Goal: Task Accomplishment & Management: Use online tool/utility

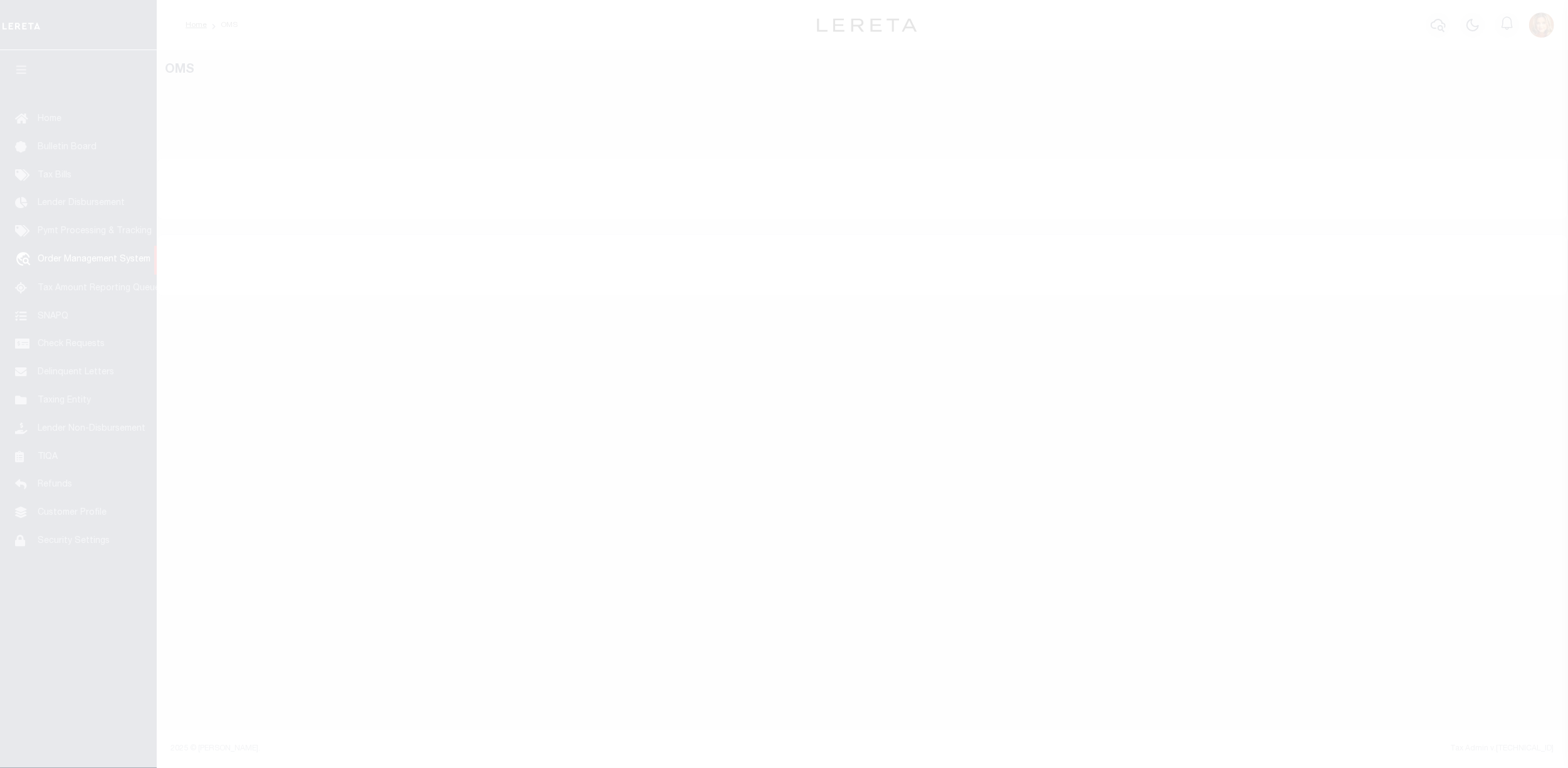
select select "200"
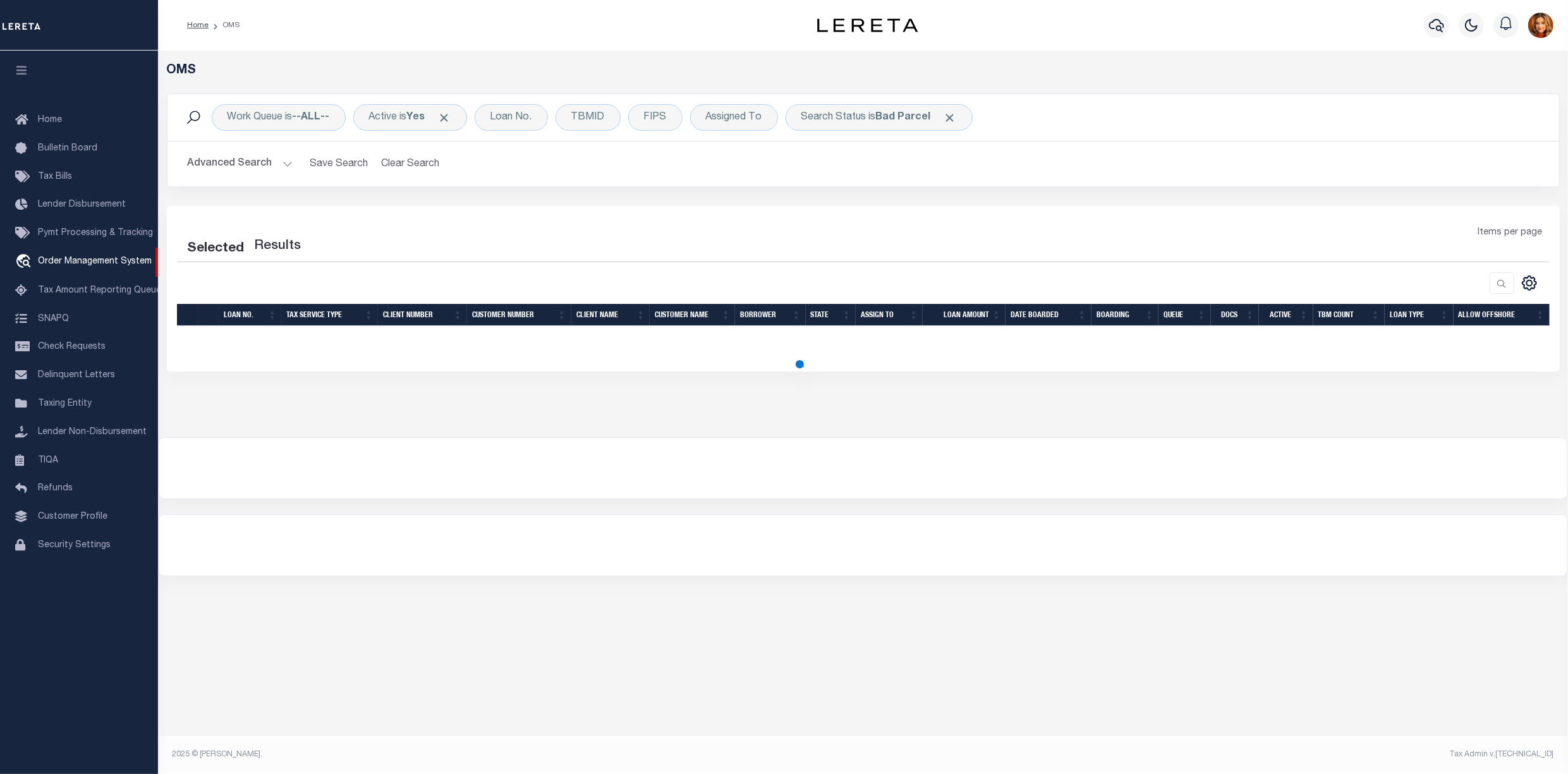
select select "200"
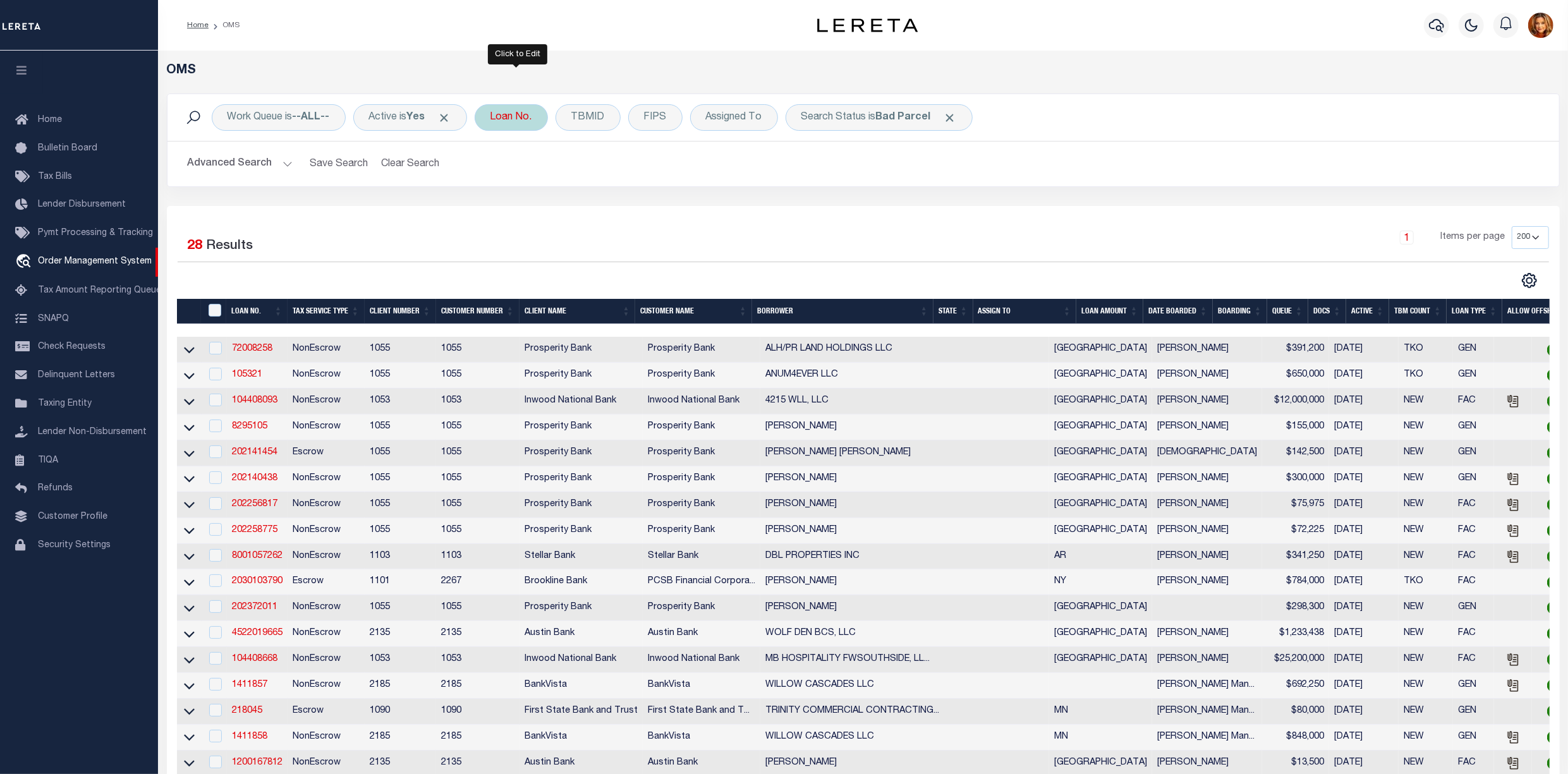
click at [515, 120] on div "Loan No." at bounding box center [511, 117] width 73 height 26
type input "3725001441"
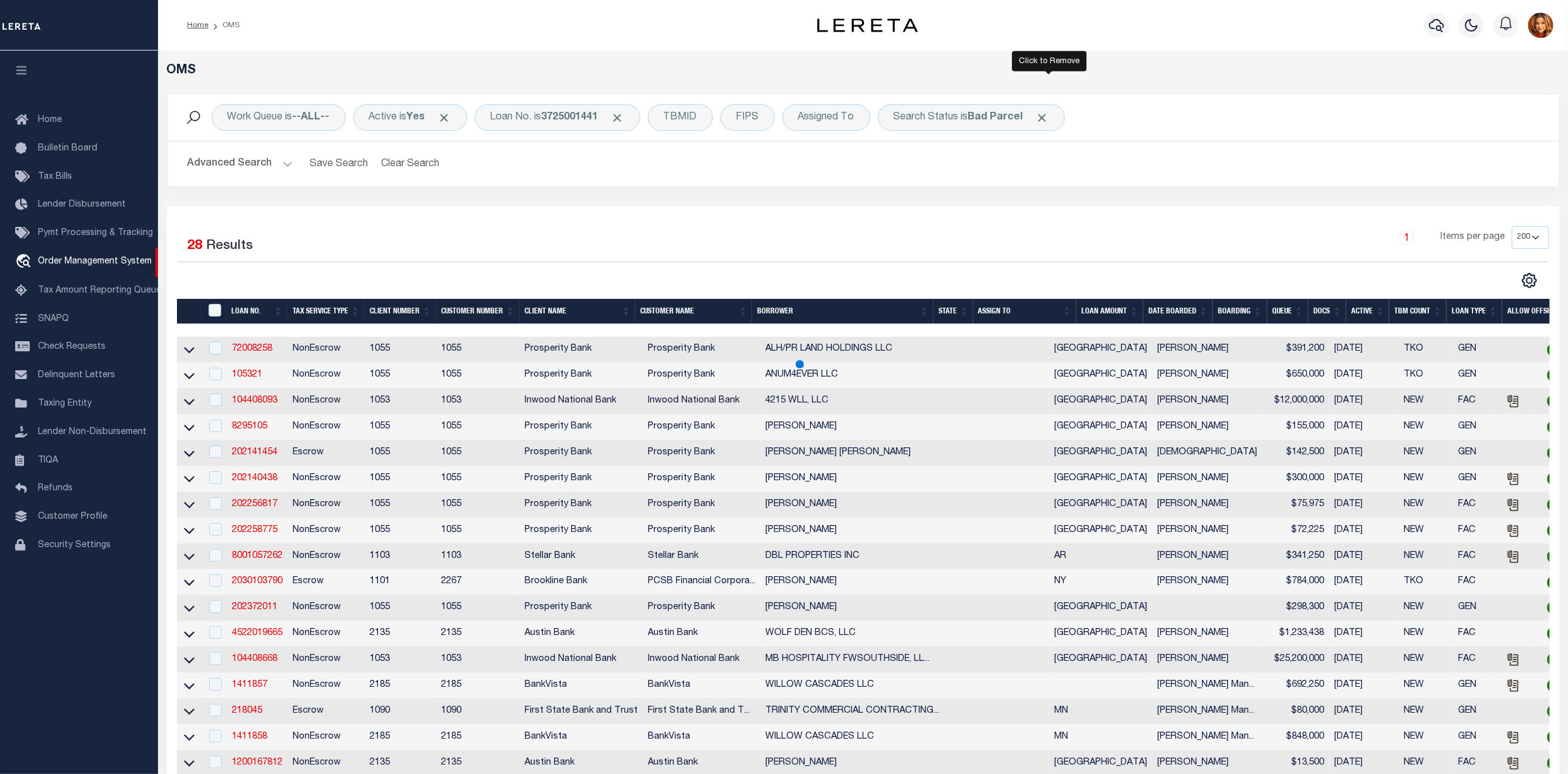
click at [1049, 120] on span "Click to Remove" at bounding box center [1042, 117] width 14 height 14
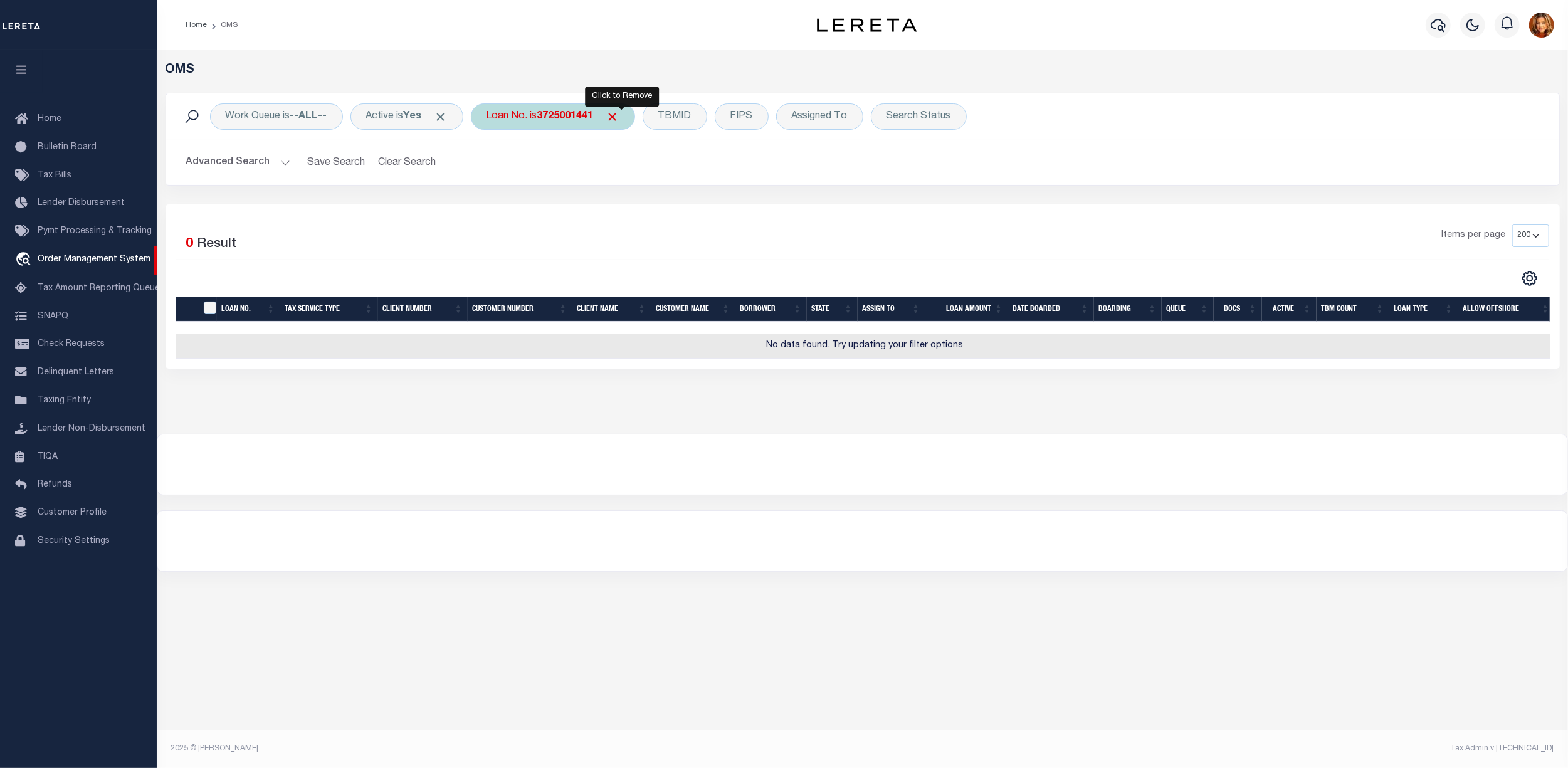
click at [620, 116] on span "Click to Remove" at bounding box center [613, 116] width 13 height 13
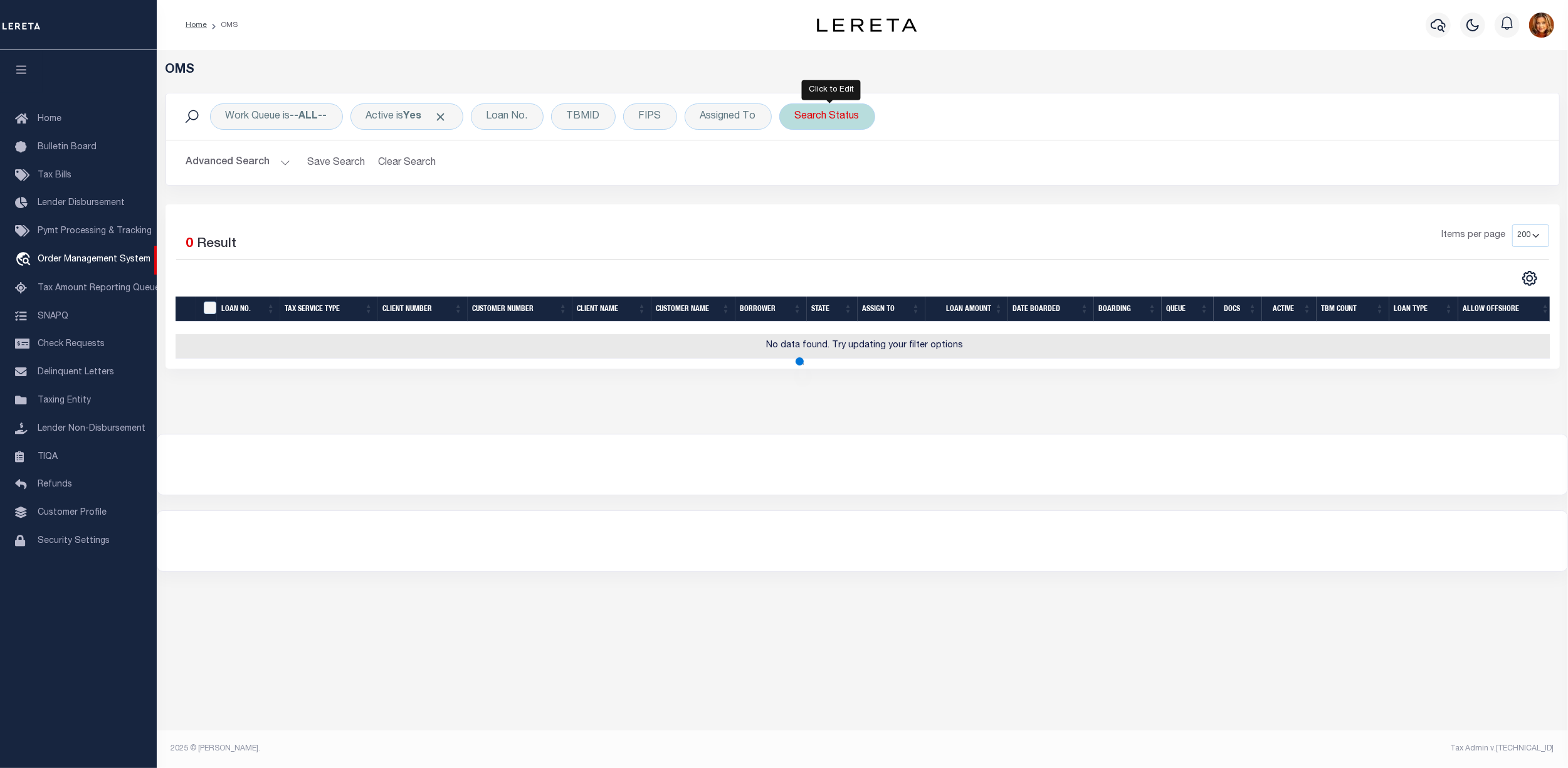
click at [833, 116] on div "Search Status" at bounding box center [827, 116] width 96 height 26
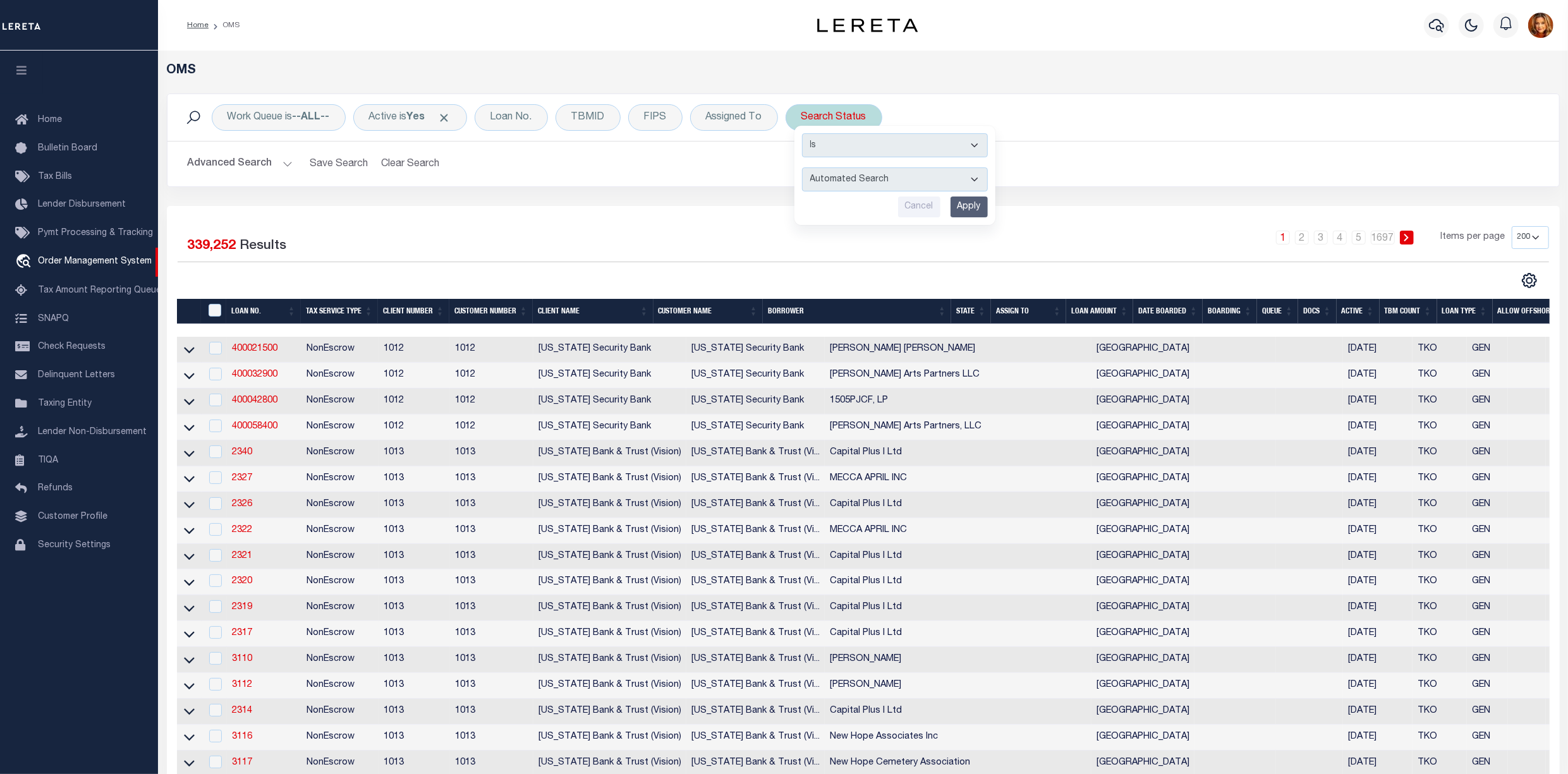
click at [895, 176] on select "Automated Search Bad Parcel Complete Duplicate Parcel High Dollar Reporting In …" at bounding box center [895, 180] width 186 height 24
select select "PA"
click at [806, 168] on select "Automated Search Bad Parcel Complete Duplicate Parcel High Dollar Reporting In …" at bounding box center [895, 180] width 186 height 24
click at [972, 203] on input "Apply" at bounding box center [969, 207] width 38 height 21
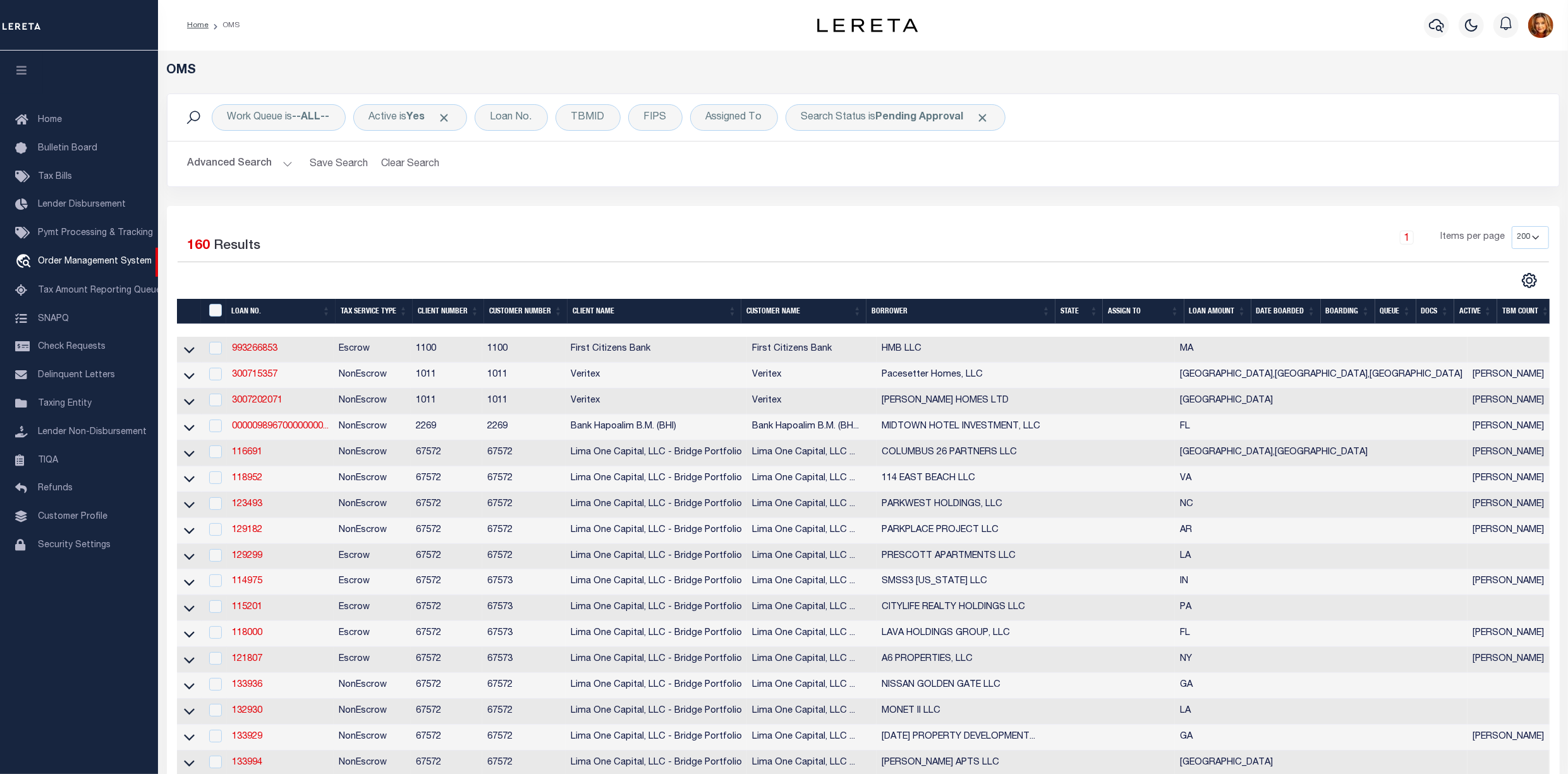
click at [1525, 314] on th "TBM COUNT" at bounding box center [1527, 312] width 57 height 26
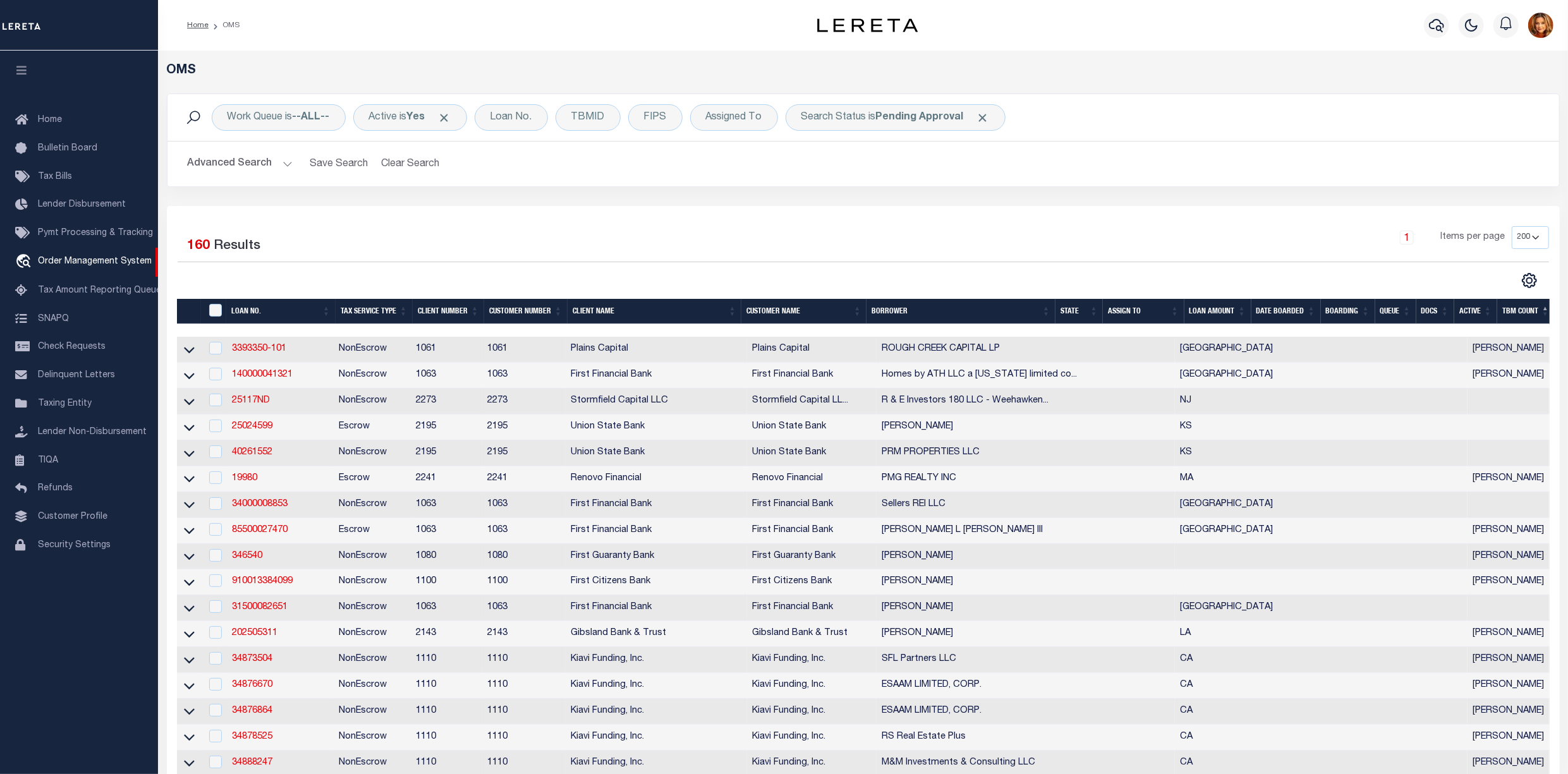
click at [1530, 311] on th "TBM COUNT" at bounding box center [1527, 312] width 57 height 26
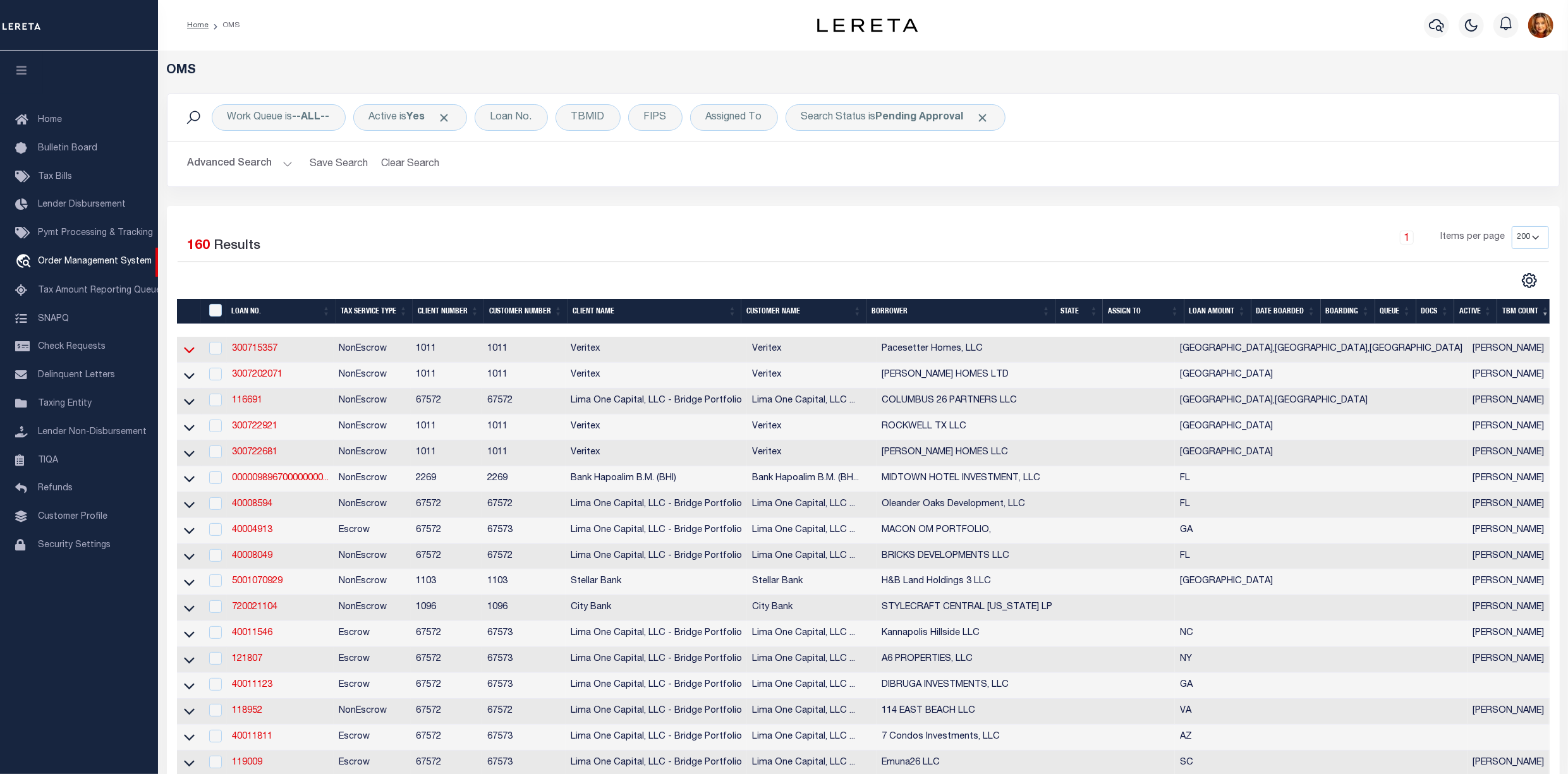
click at [188, 357] on icon at bounding box center [189, 349] width 10 height 14
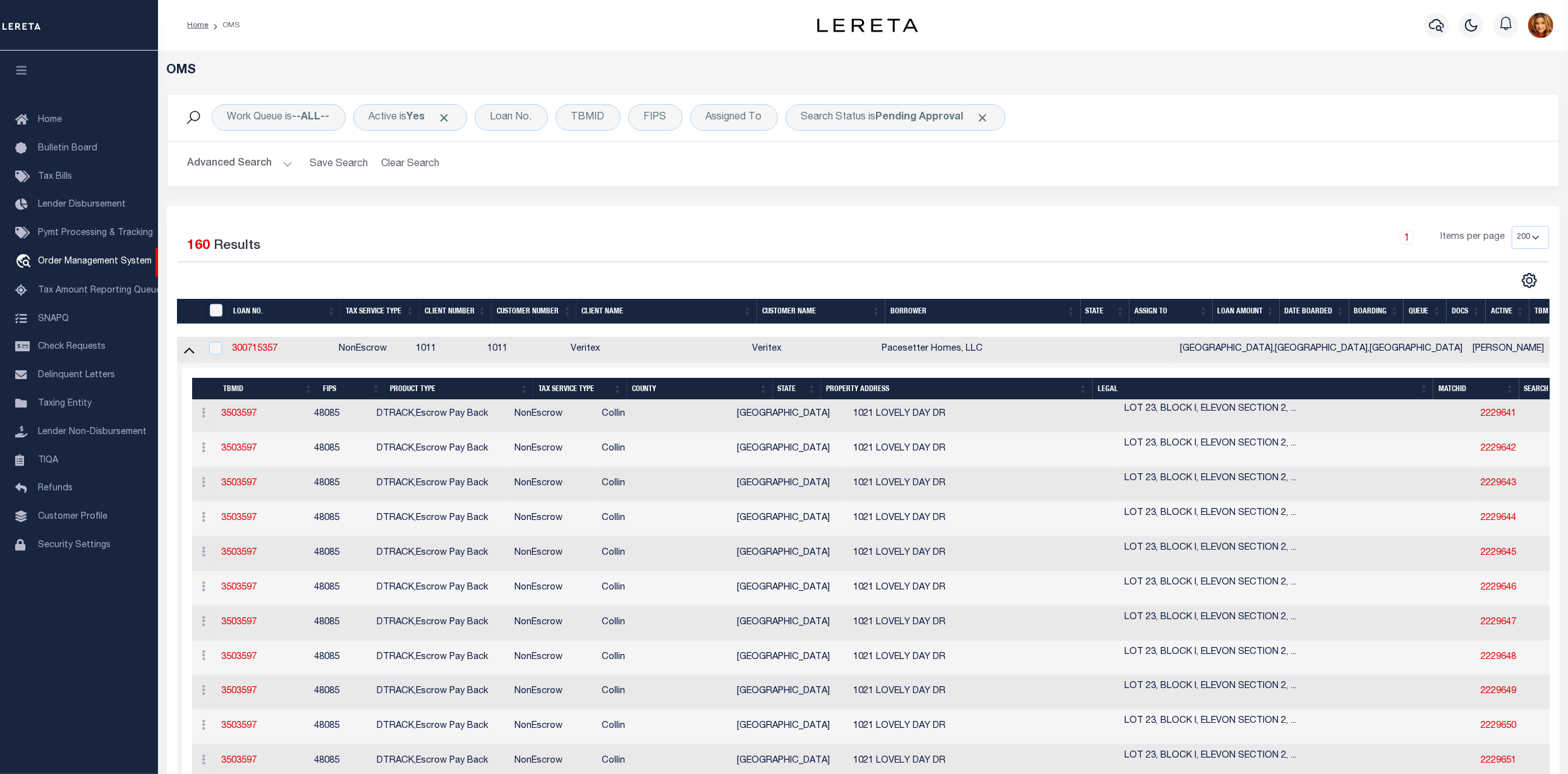
scroll to position [17951, 0]
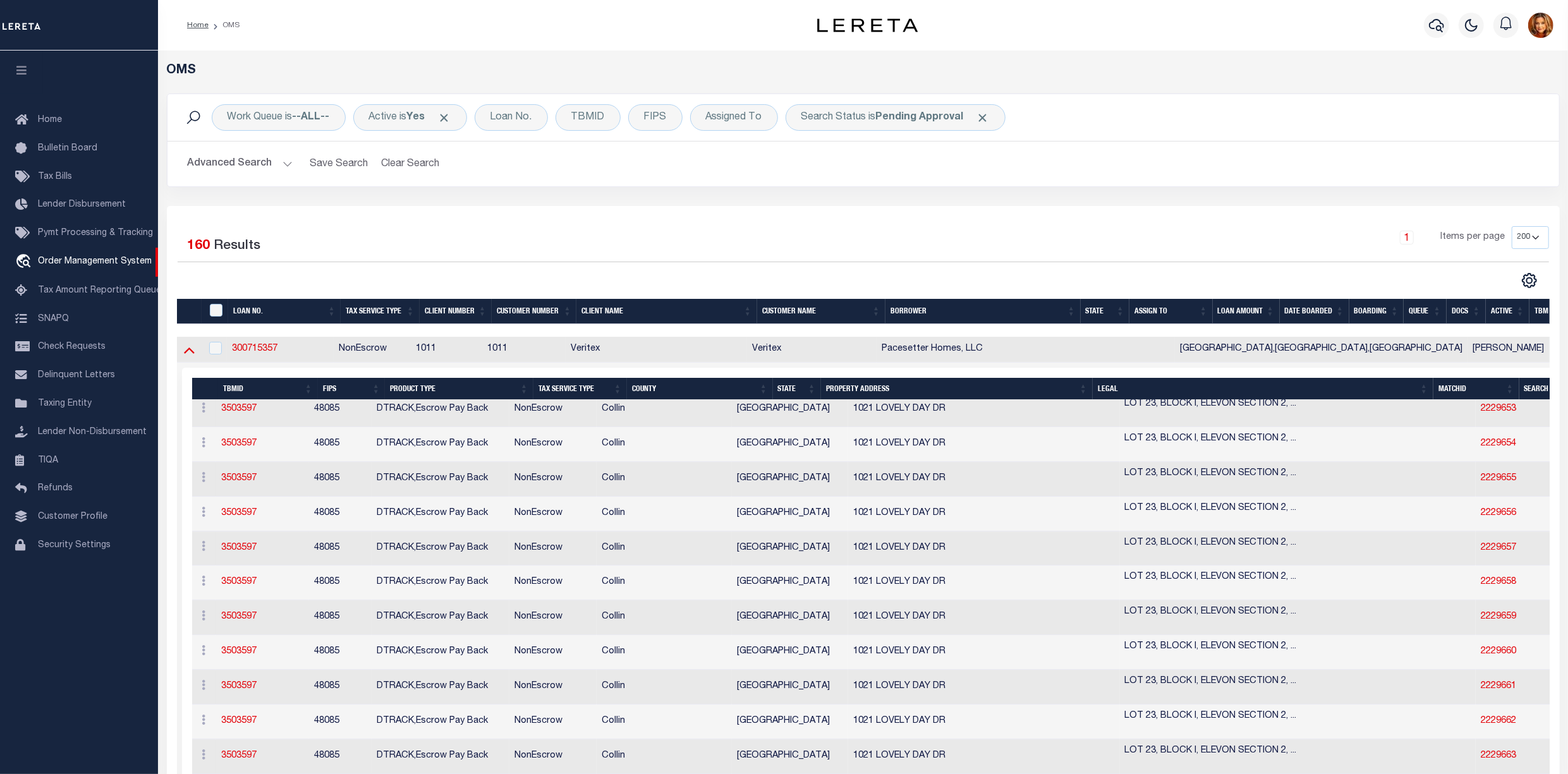
click at [190, 354] on icon at bounding box center [189, 349] width 10 height 14
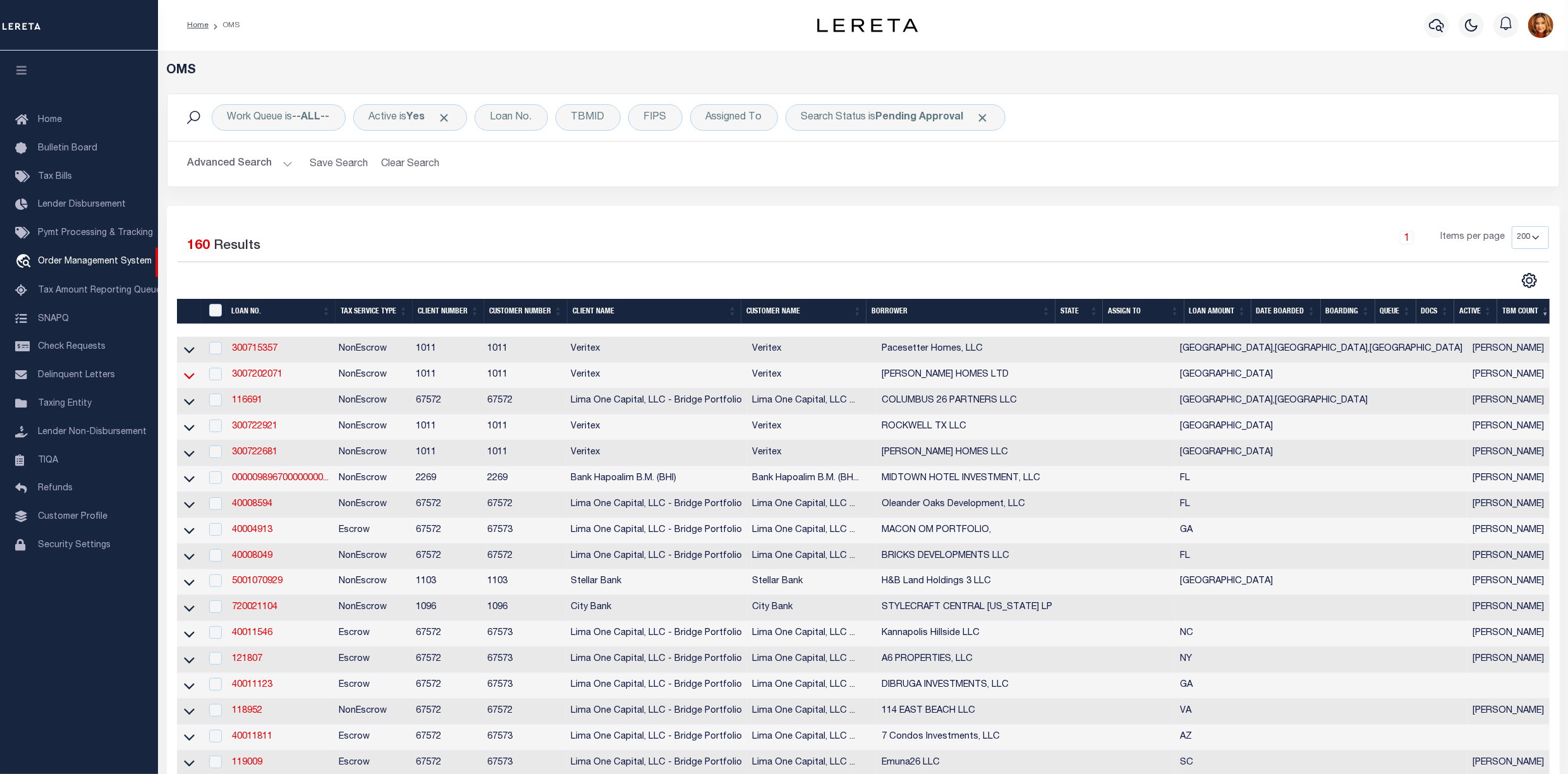
click at [186, 379] on icon at bounding box center [189, 376] width 10 height 14
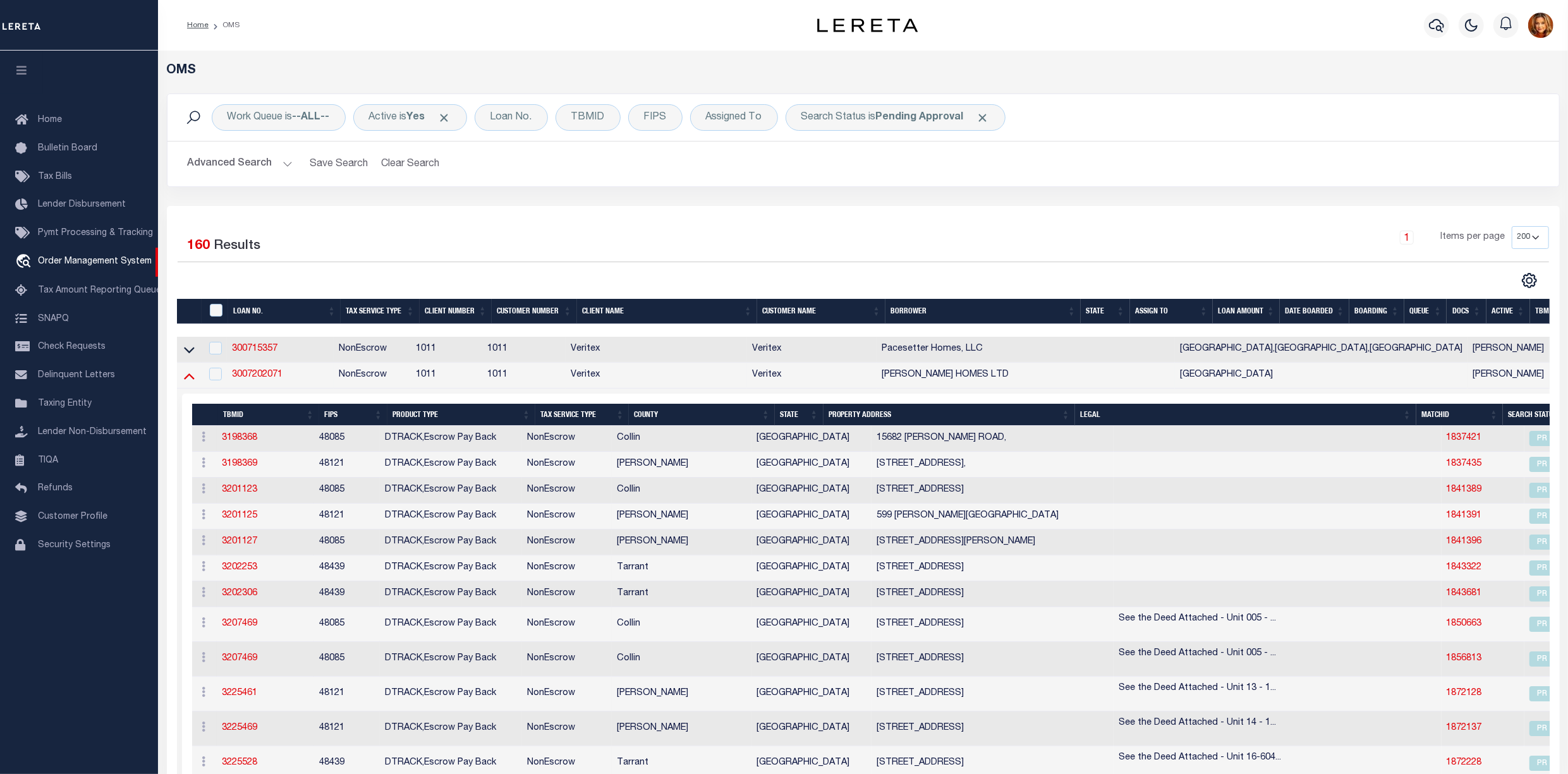
click at [190, 381] on icon at bounding box center [189, 376] width 10 height 14
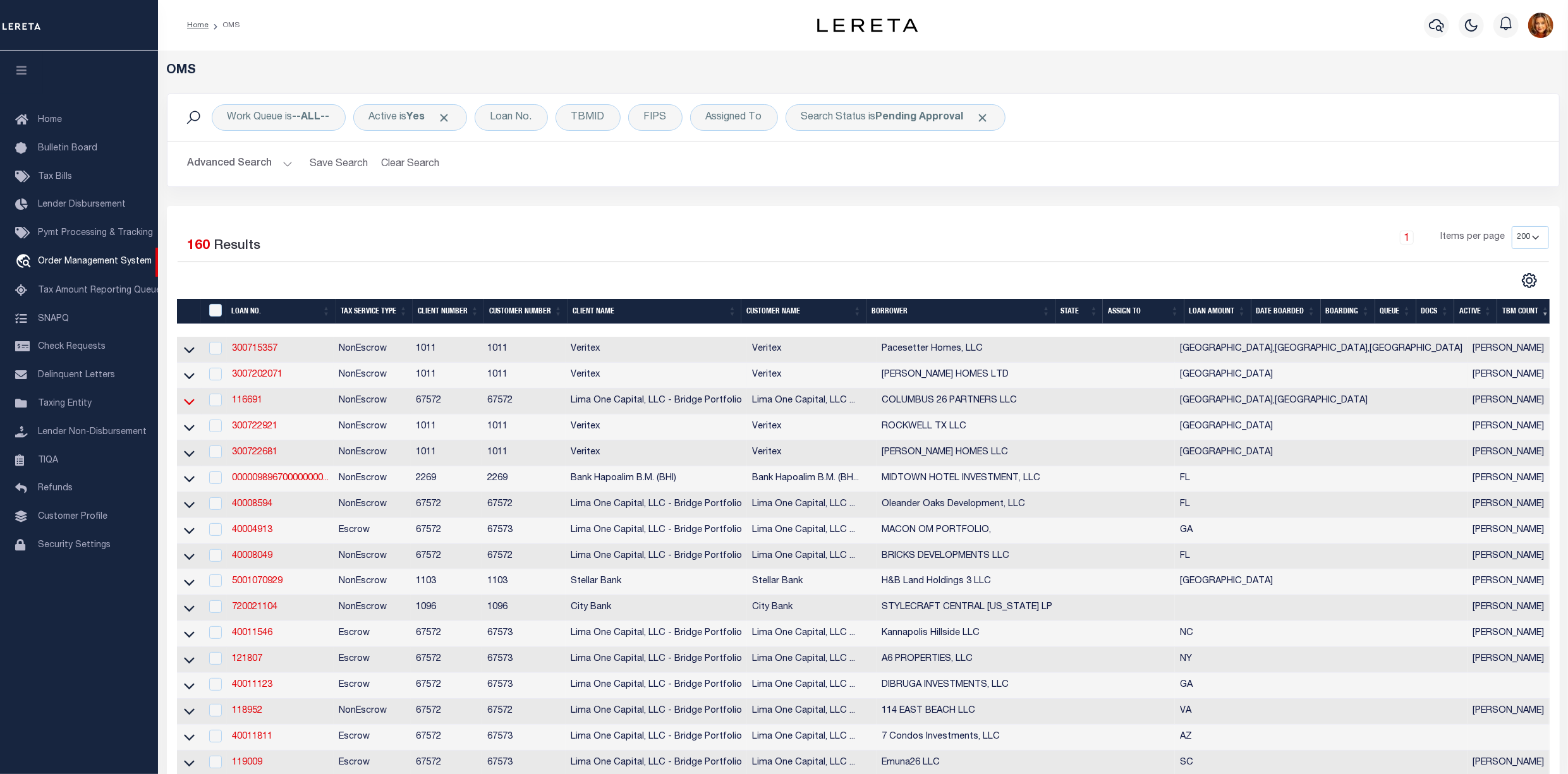
click at [188, 405] on icon at bounding box center [189, 402] width 10 height 6
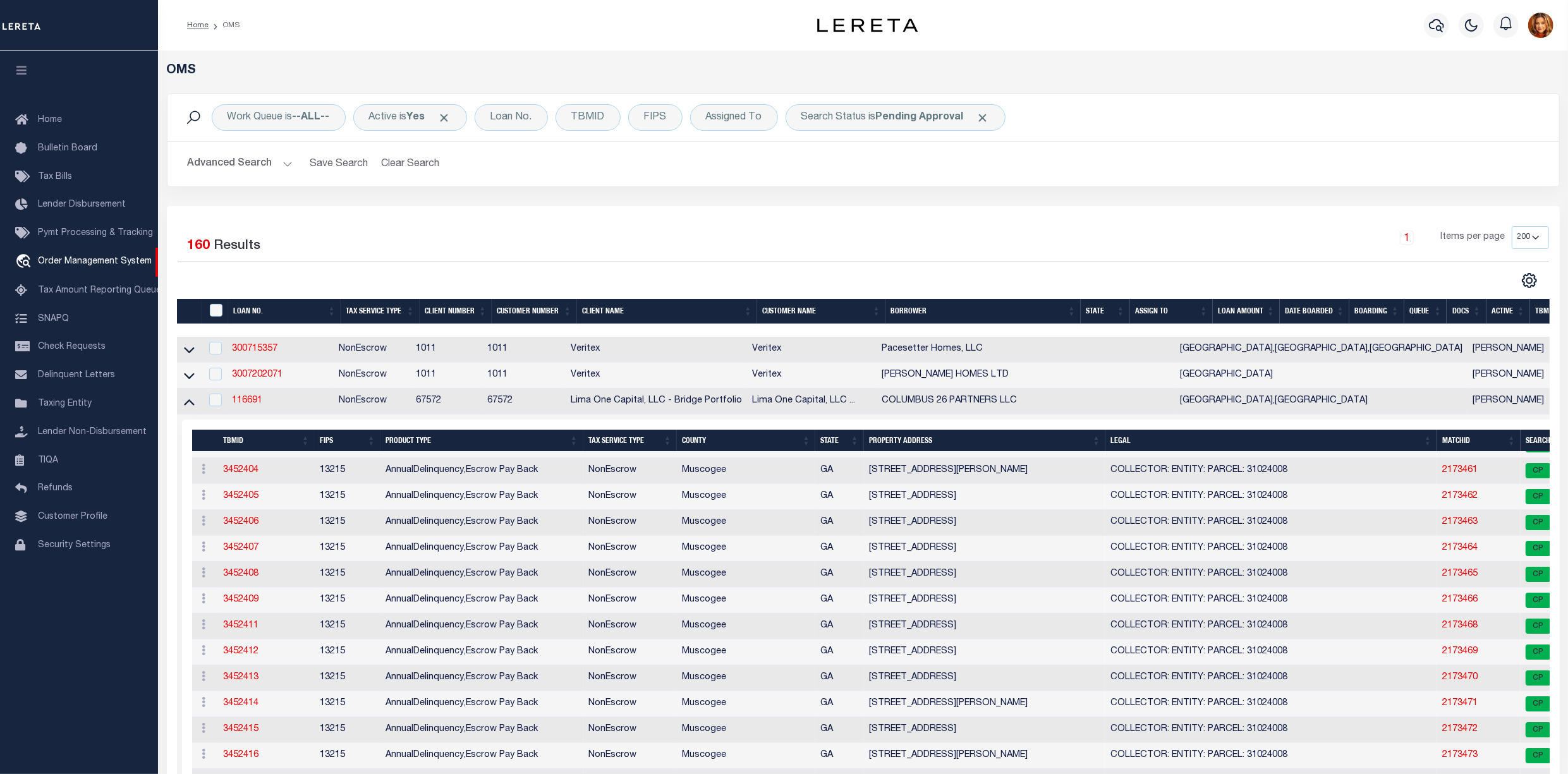
scroll to position [0, 0]
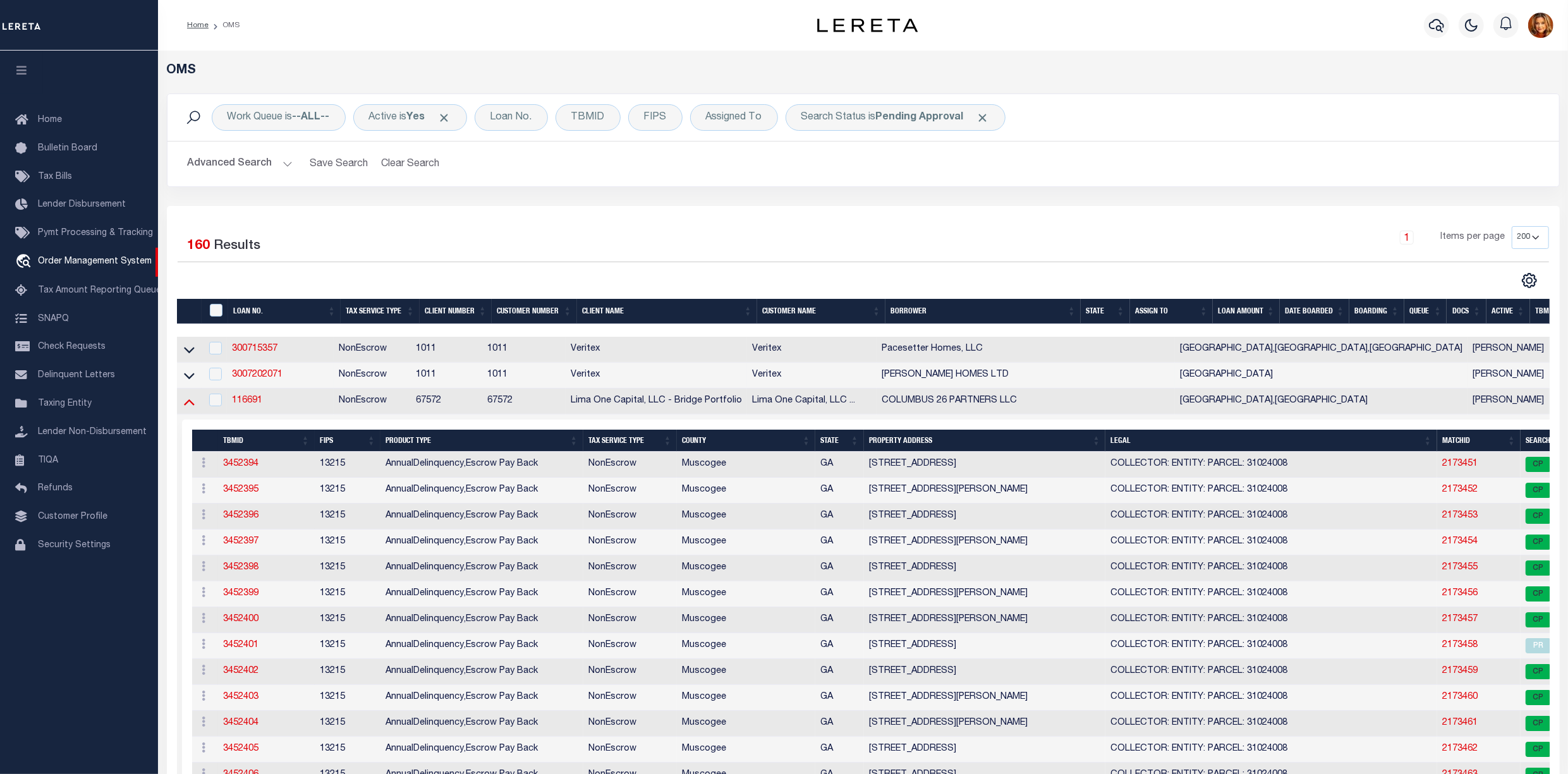
click at [188, 405] on icon at bounding box center [189, 401] width 10 height 14
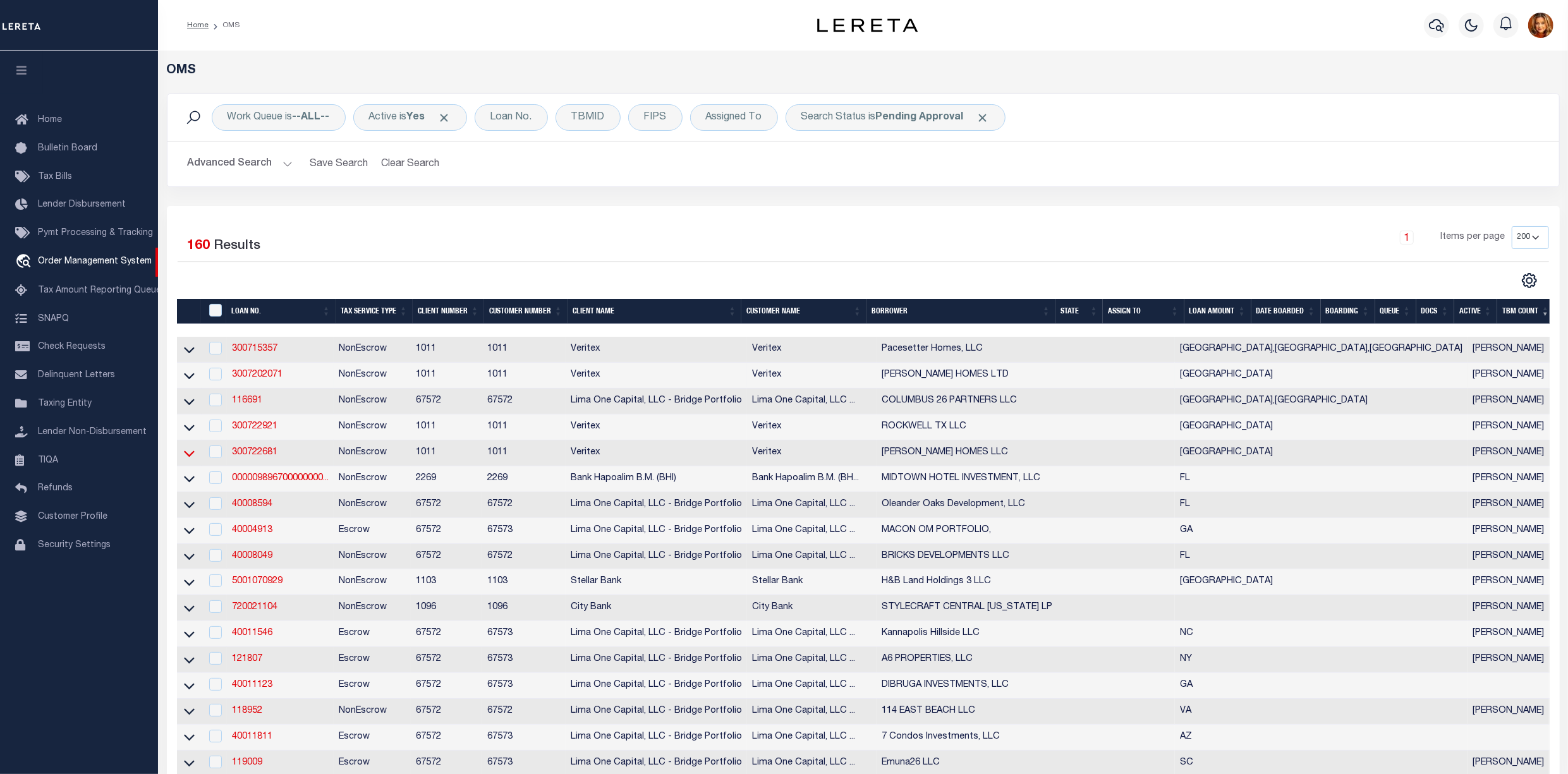
click at [188, 460] on icon at bounding box center [189, 453] width 10 height 14
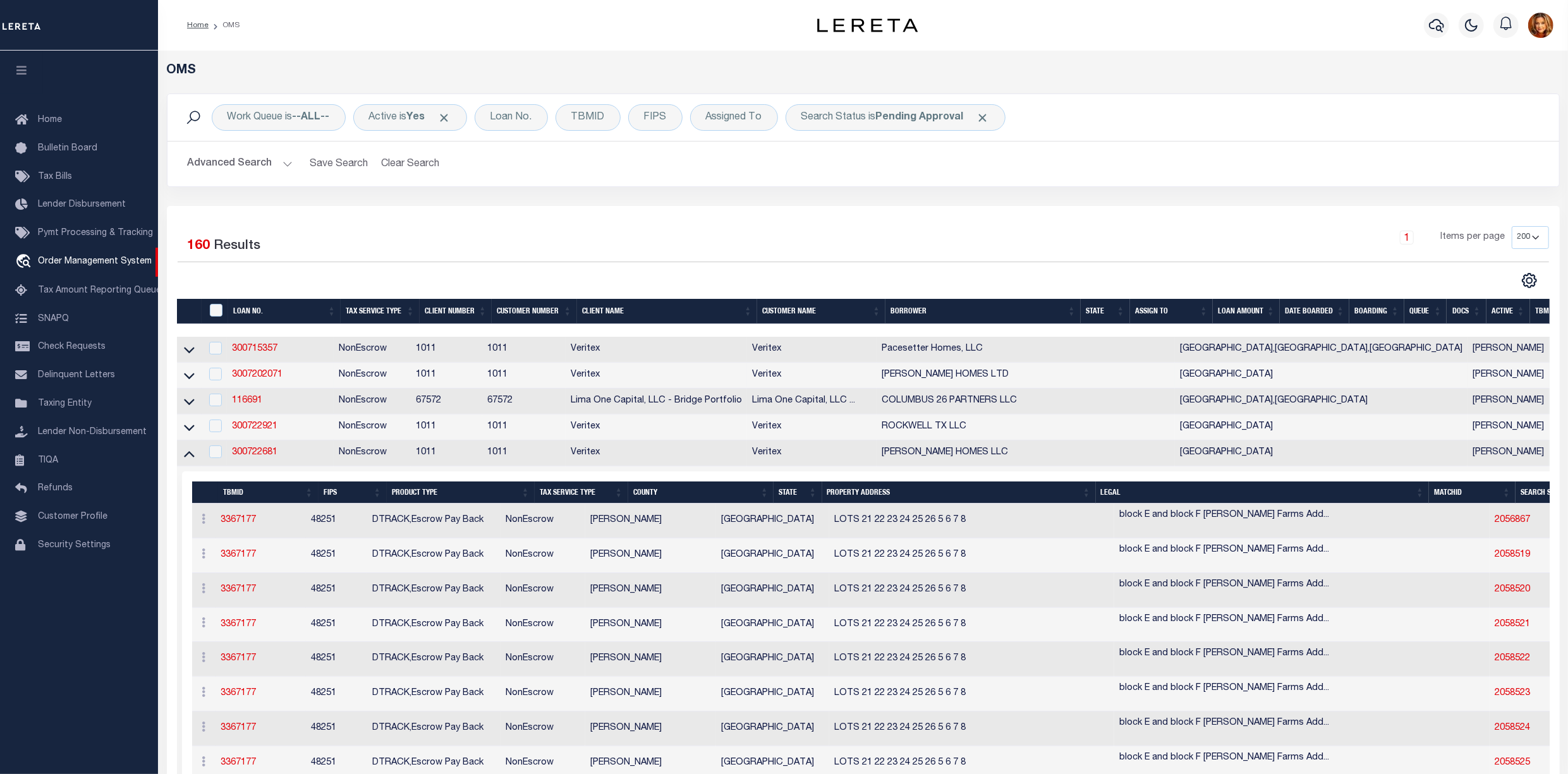
click at [188, 460] on icon at bounding box center [189, 453] width 10 height 14
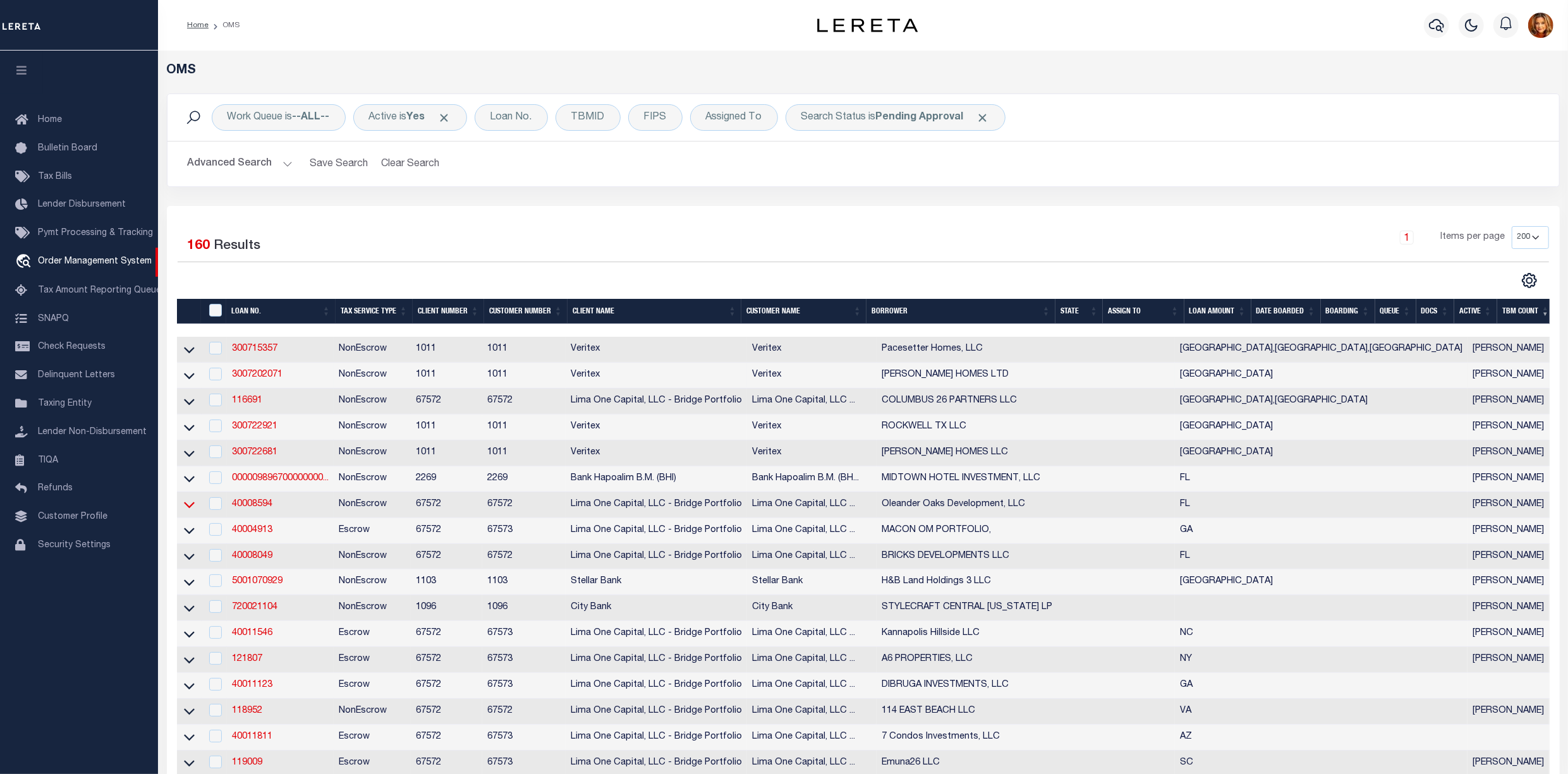
click at [188, 511] on icon at bounding box center [189, 504] width 10 height 14
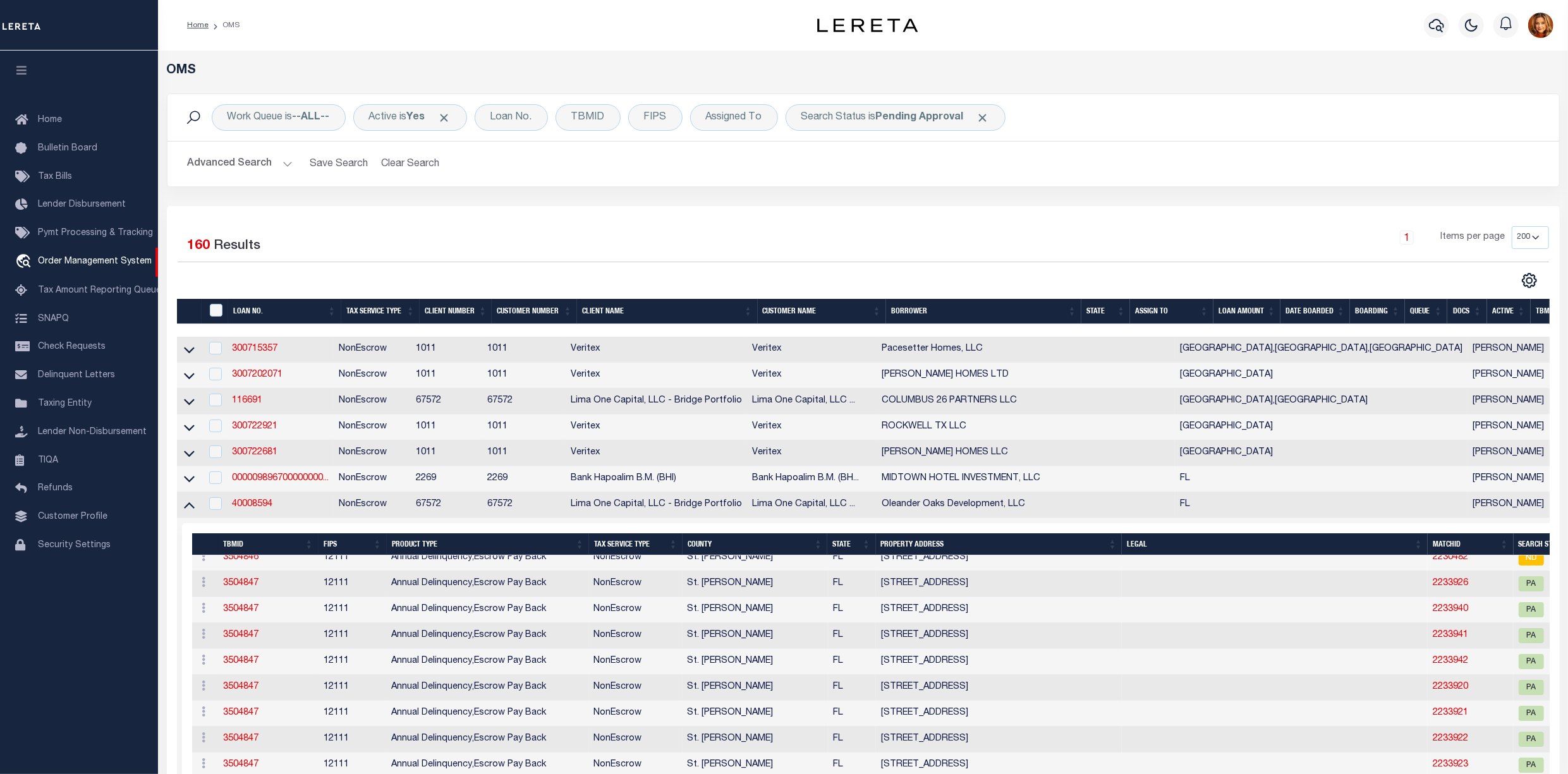
scroll to position [3202, 0]
click at [522, 109] on div "Loan No." at bounding box center [511, 117] width 73 height 26
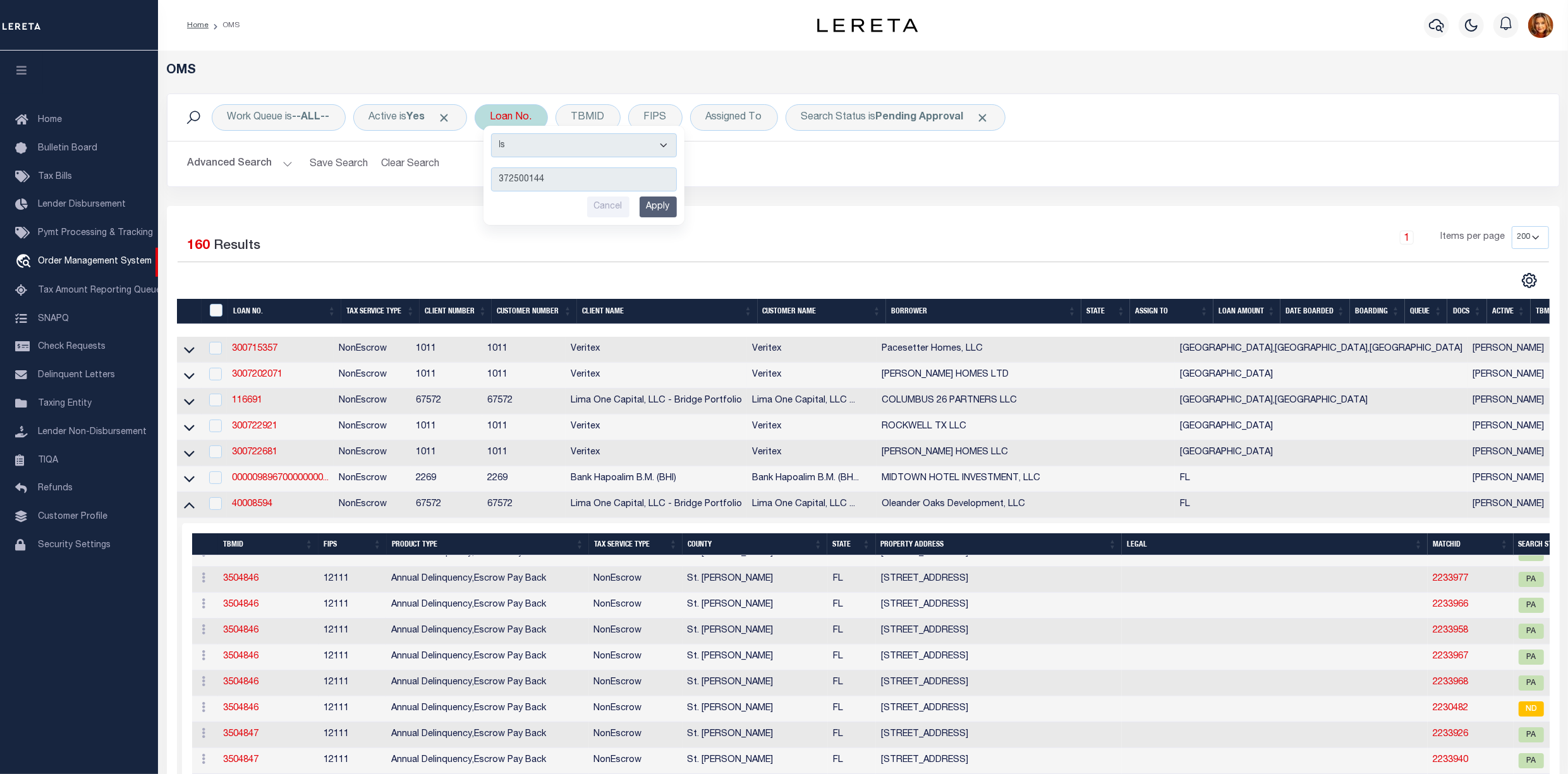
type input "3725001441"
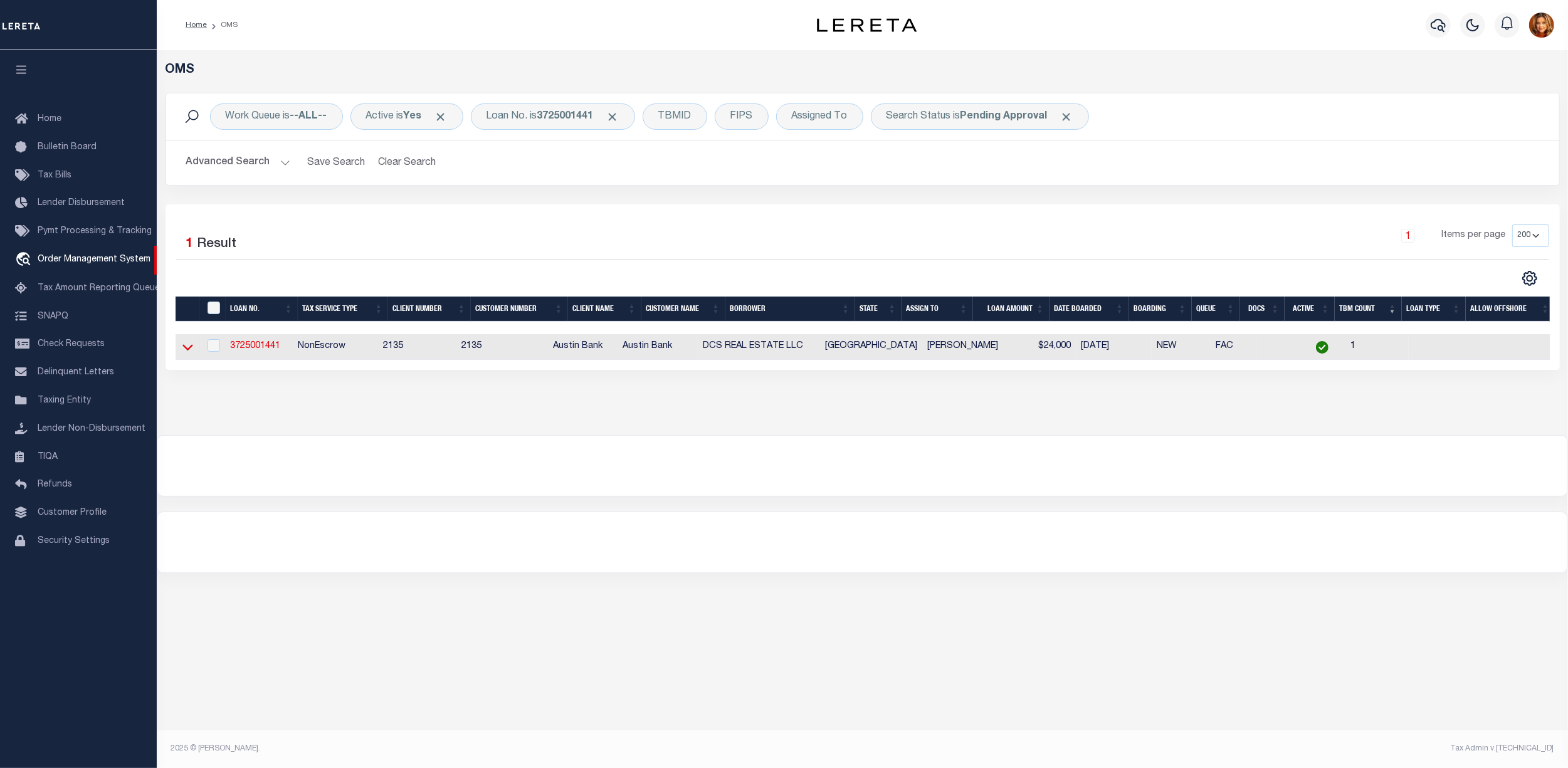
click at [188, 352] on icon at bounding box center [188, 348] width 10 height 6
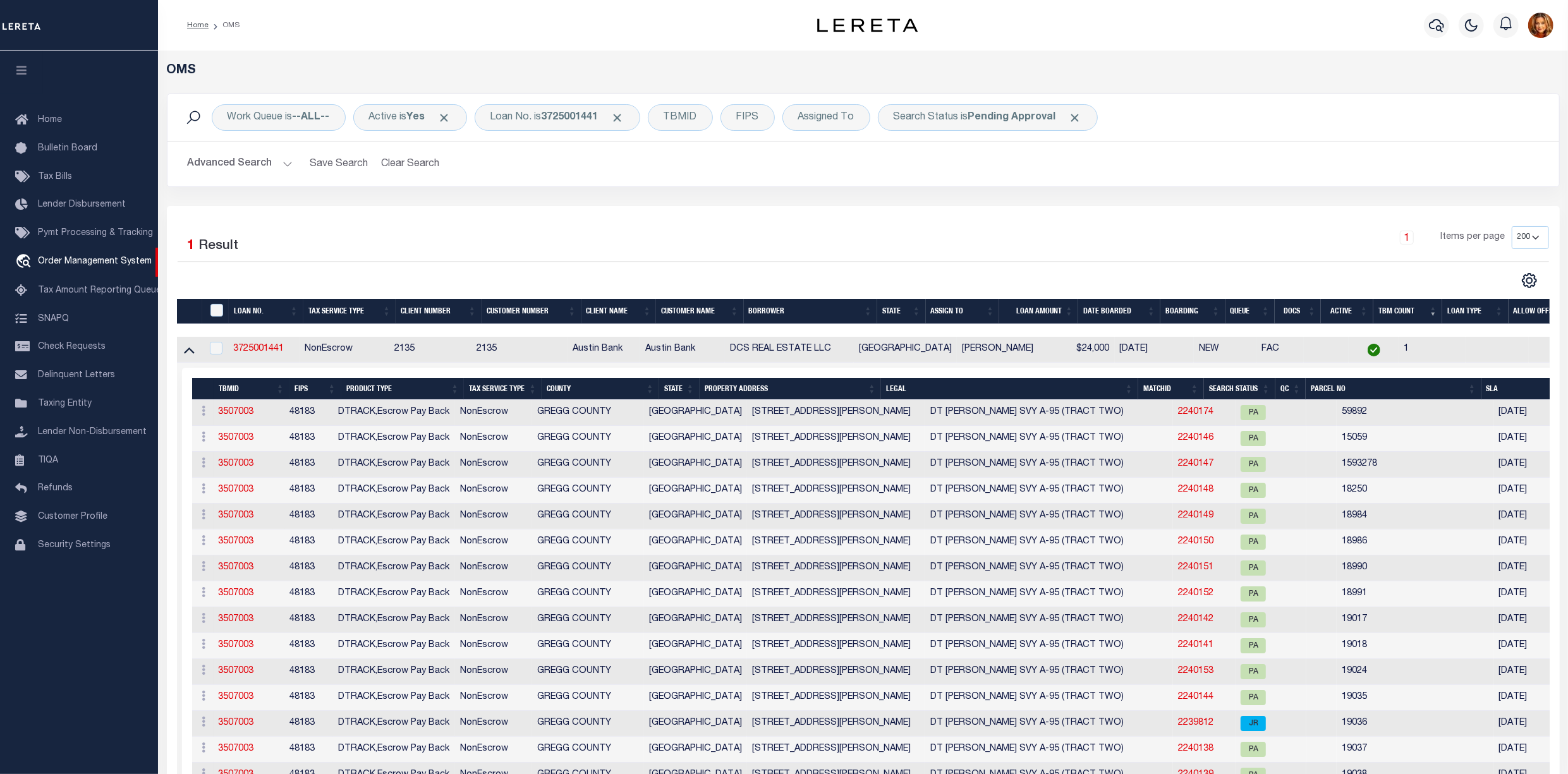
click at [1216, 388] on th "Search Status" at bounding box center [1240, 389] width 72 height 22
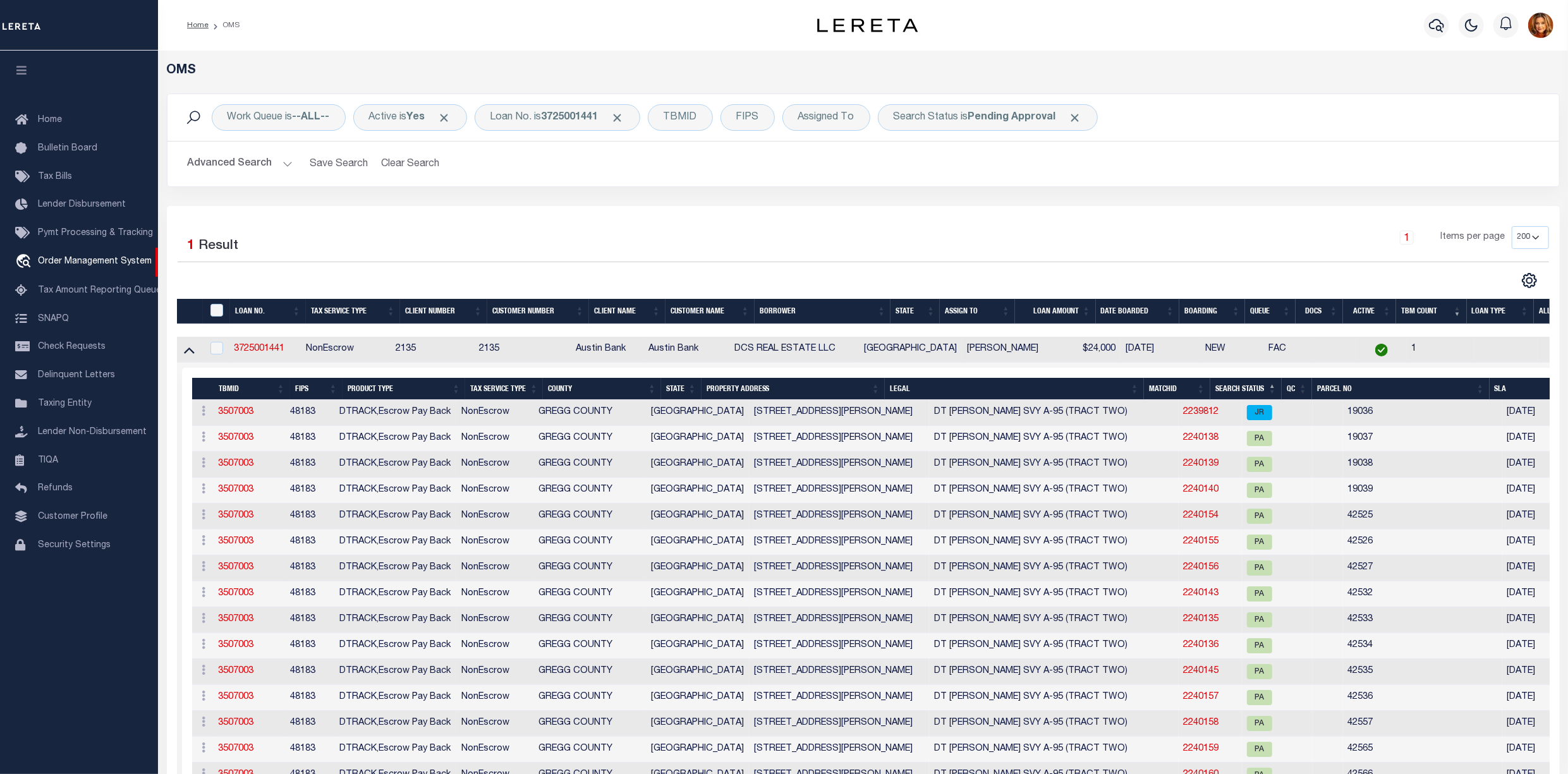
click at [1234, 388] on th "Search Status" at bounding box center [1246, 389] width 72 height 22
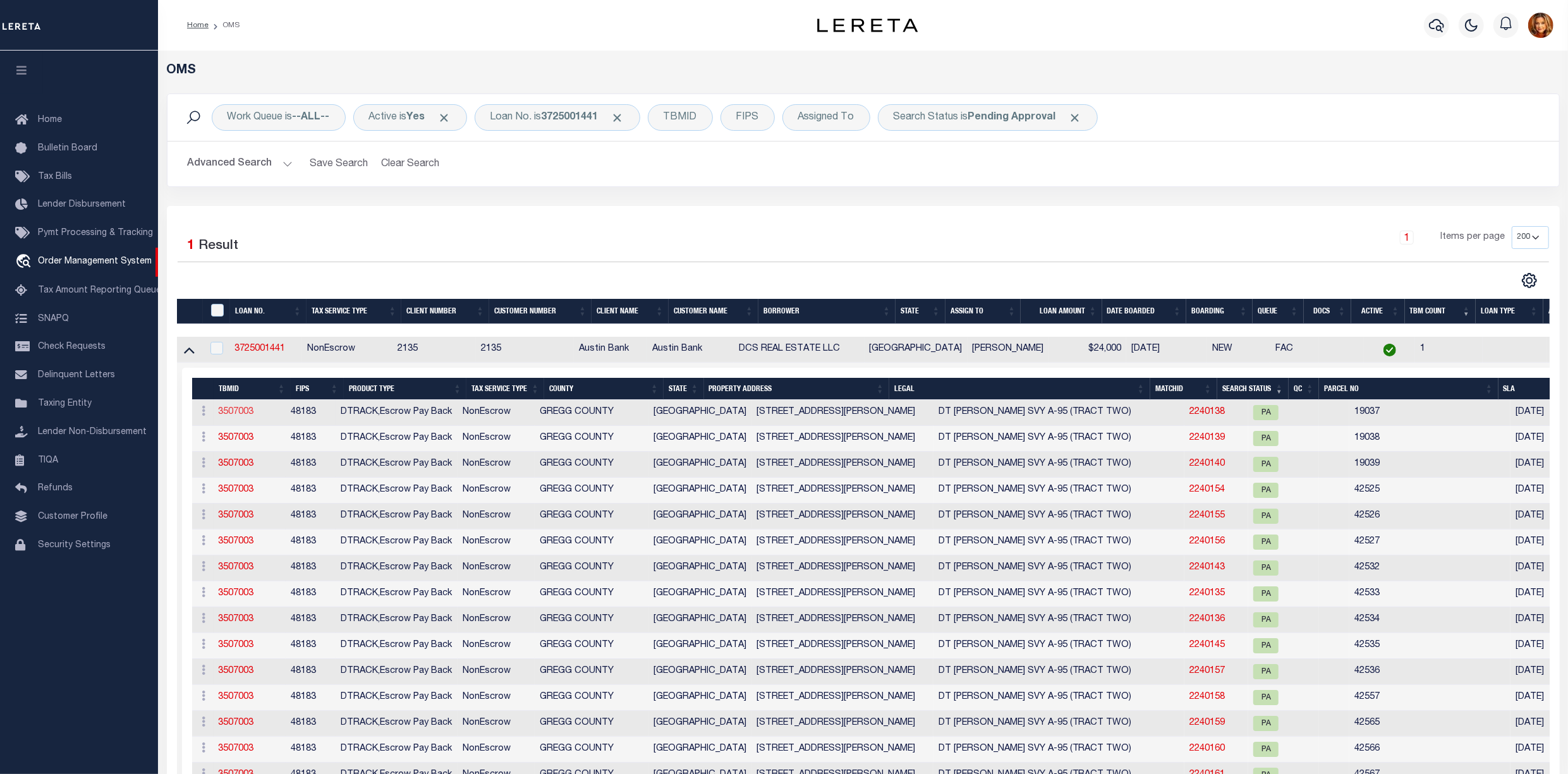
click at [233, 410] on link "3507003" at bounding box center [236, 412] width 35 height 9
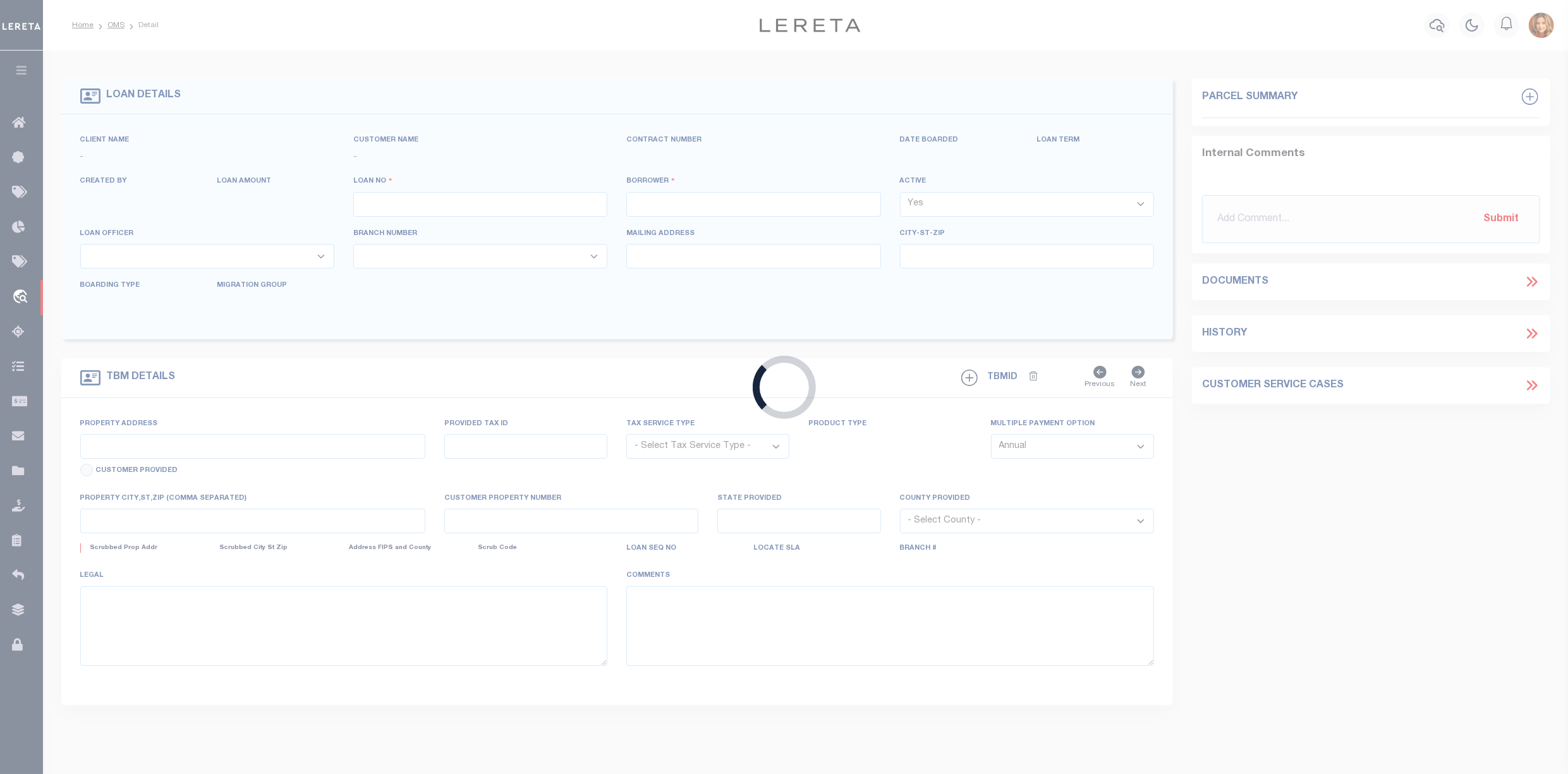
type input "3725001441"
type input "DCS REAL ESTATE LLC"
select select
type input "[STREET_ADDRESS]"
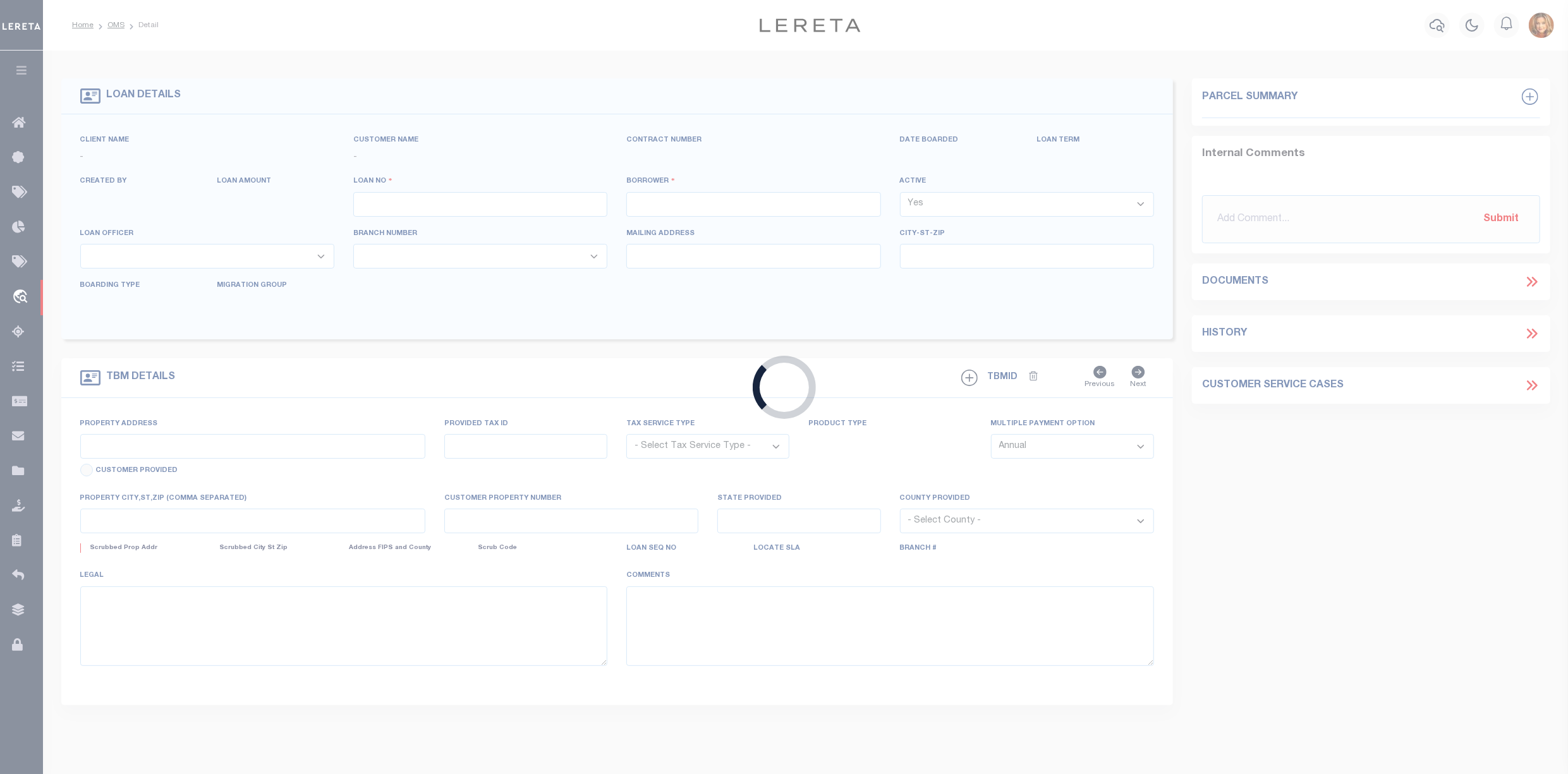
type input "GLADEWATER, [GEOGRAPHIC_DATA] 75647-2322"
select select "400"
select select "NonEscrow"
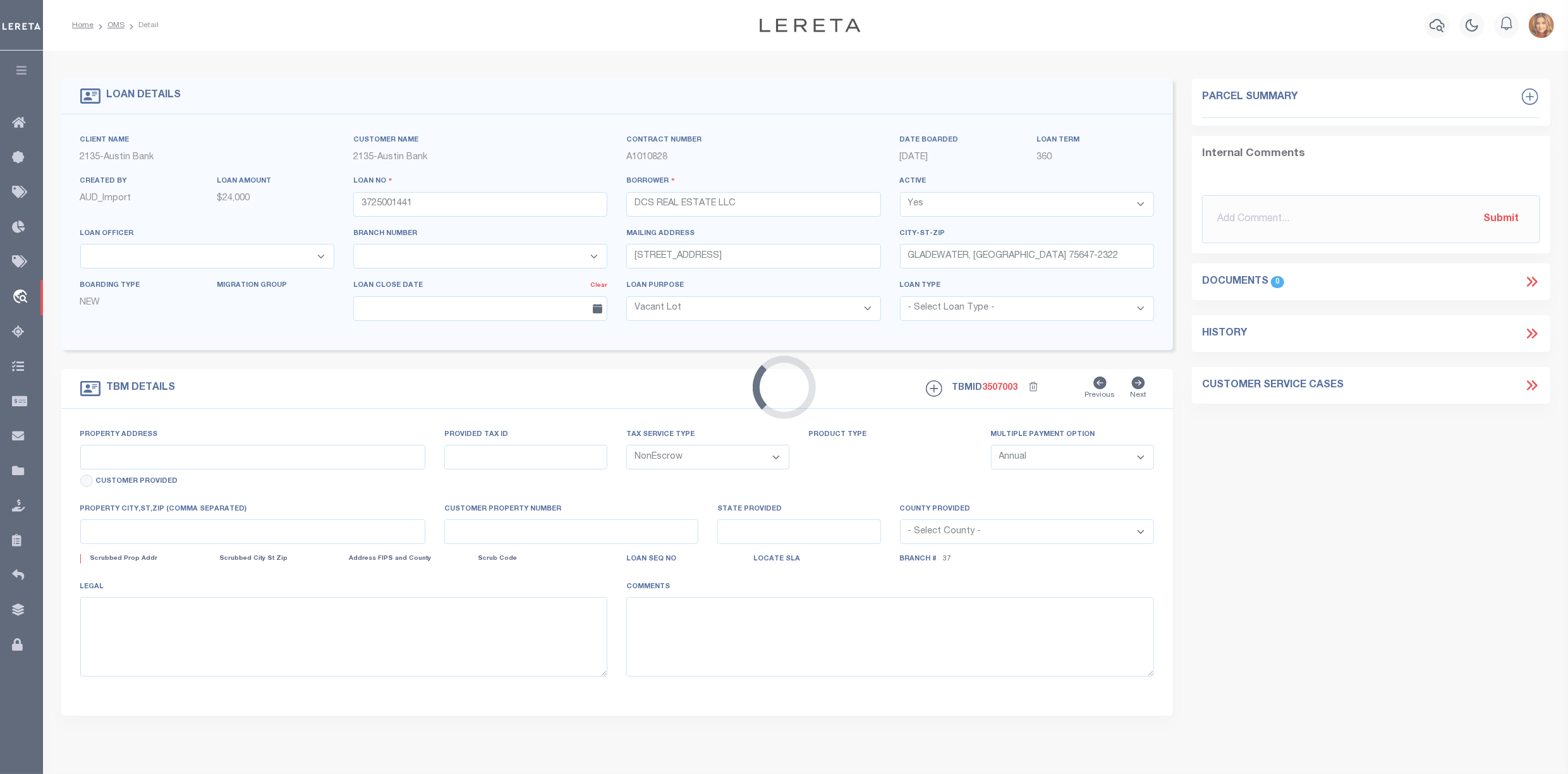
select select "44009"
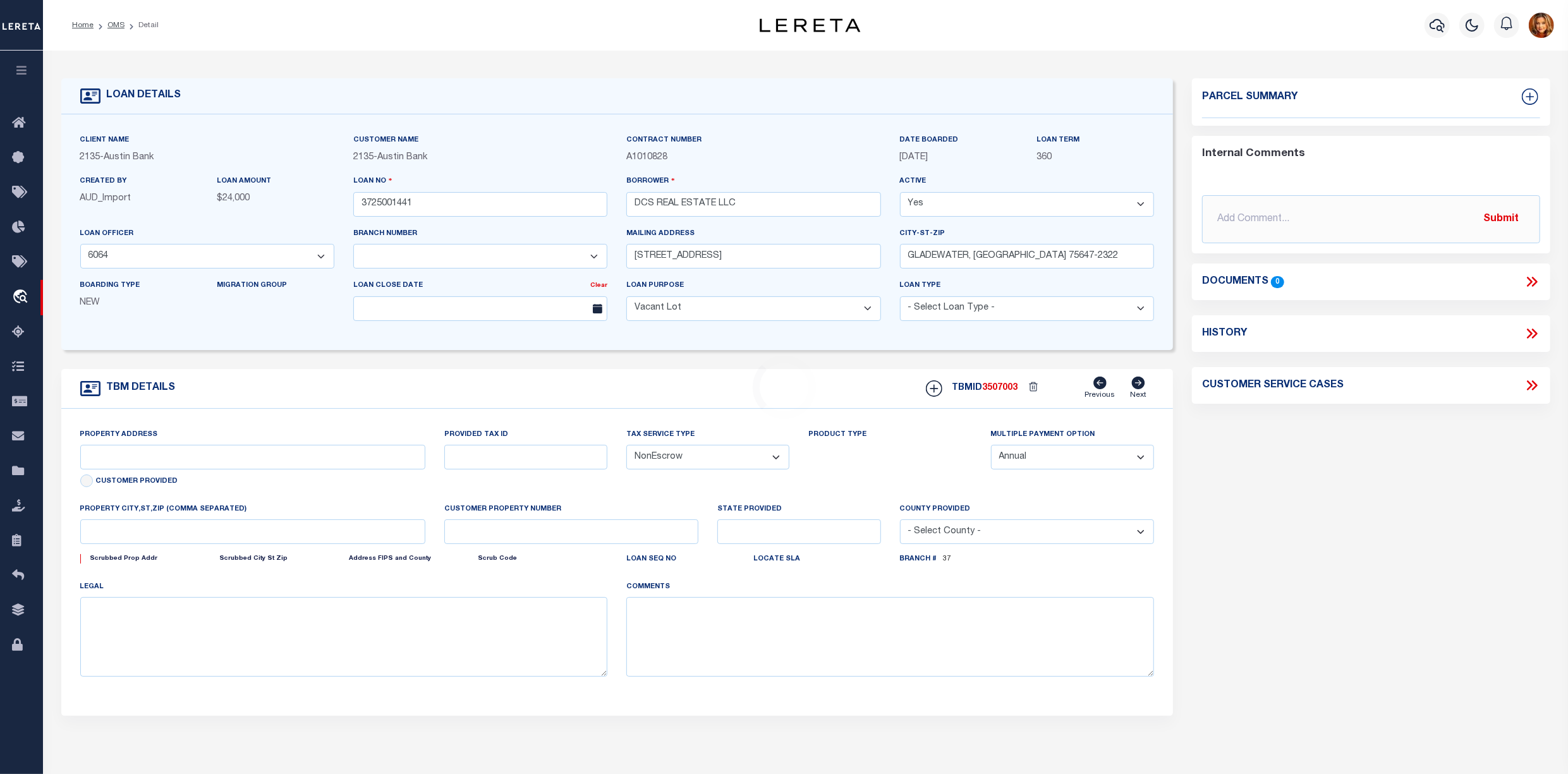
type input "[STREET_ADDRESS][PERSON_NAME]"
select select
type input "GLADEWATER [GEOGRAPHIC_DATA] 75647"
type input "[GEOGRAPHIC_DATA]"
select select
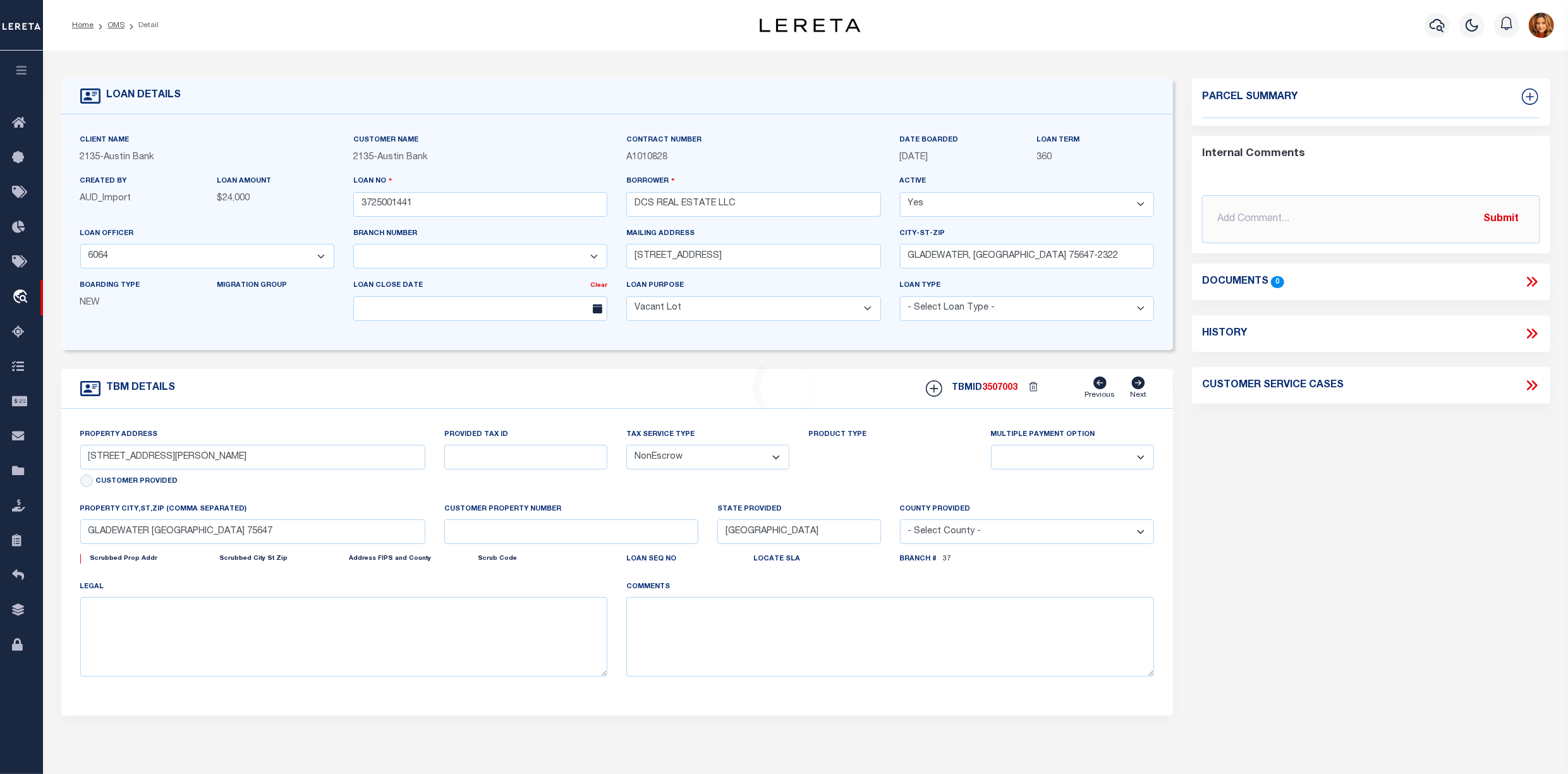
type textarea "DT [PERSON_NAME] SVY A-95 (TRACT TWO)"
select select "2581"
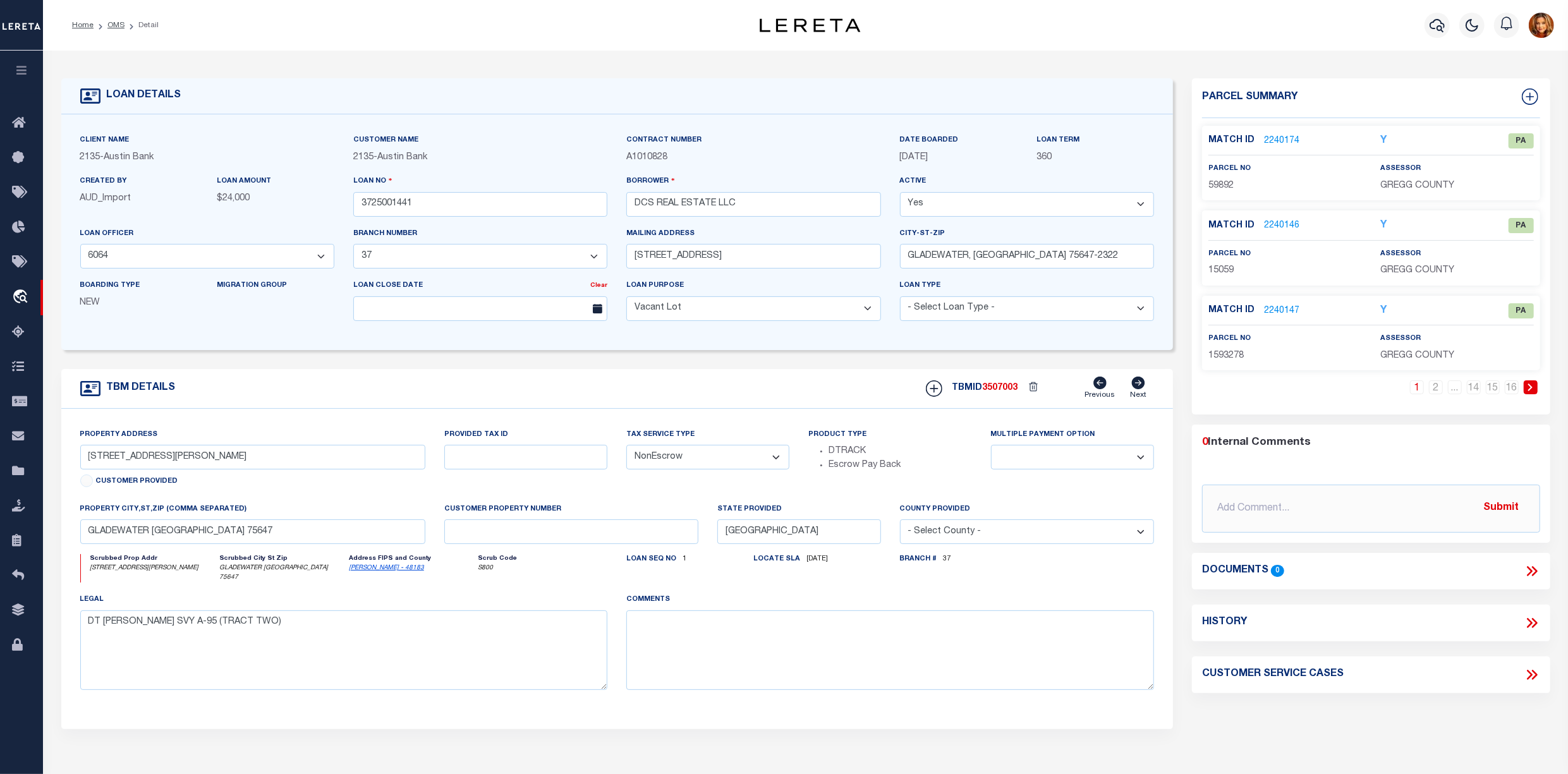
click at [1276, 140] on link "2240174" at bounding box center [1282, 141] width 35 height 14
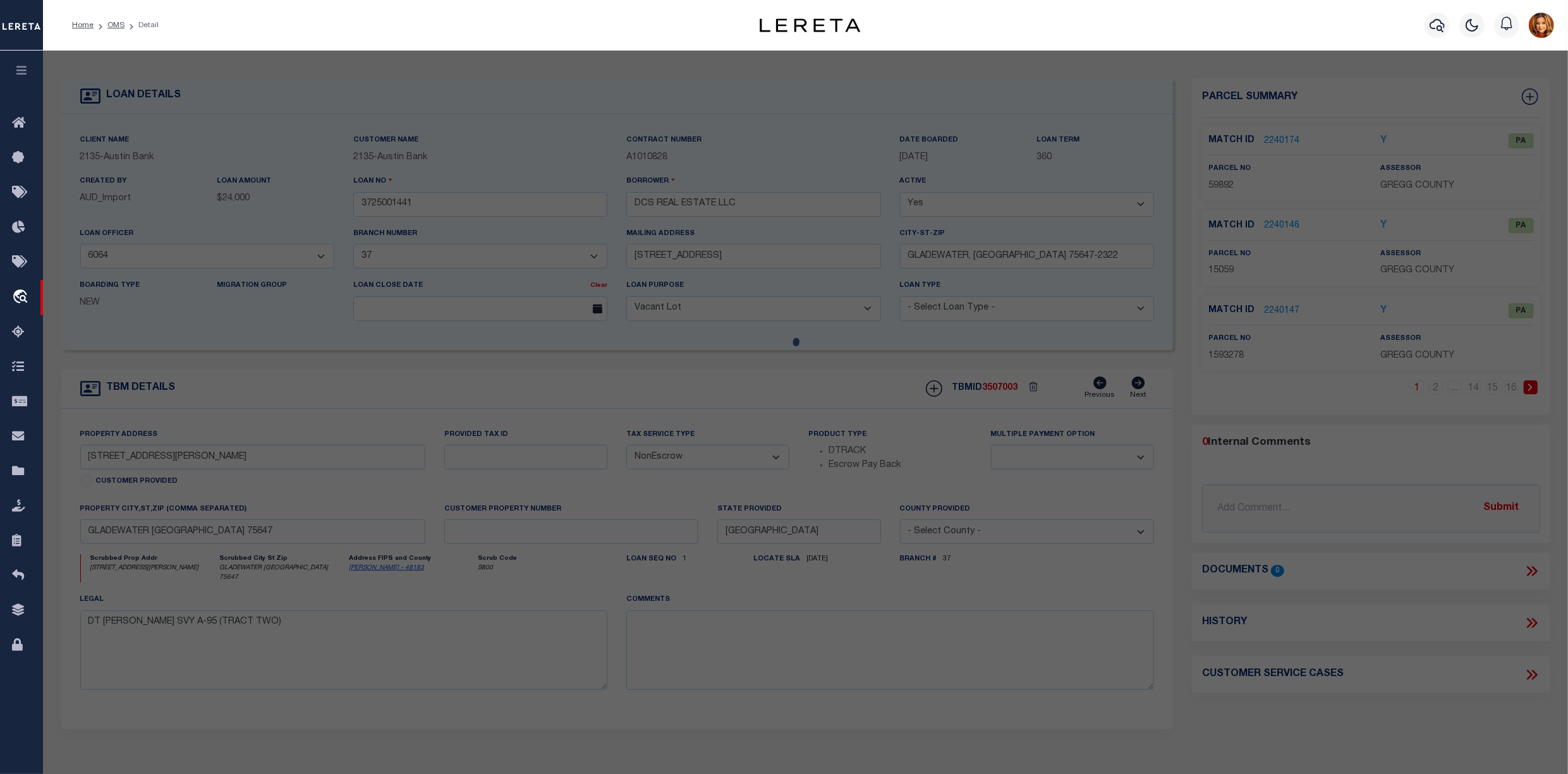
checkbox input "false"
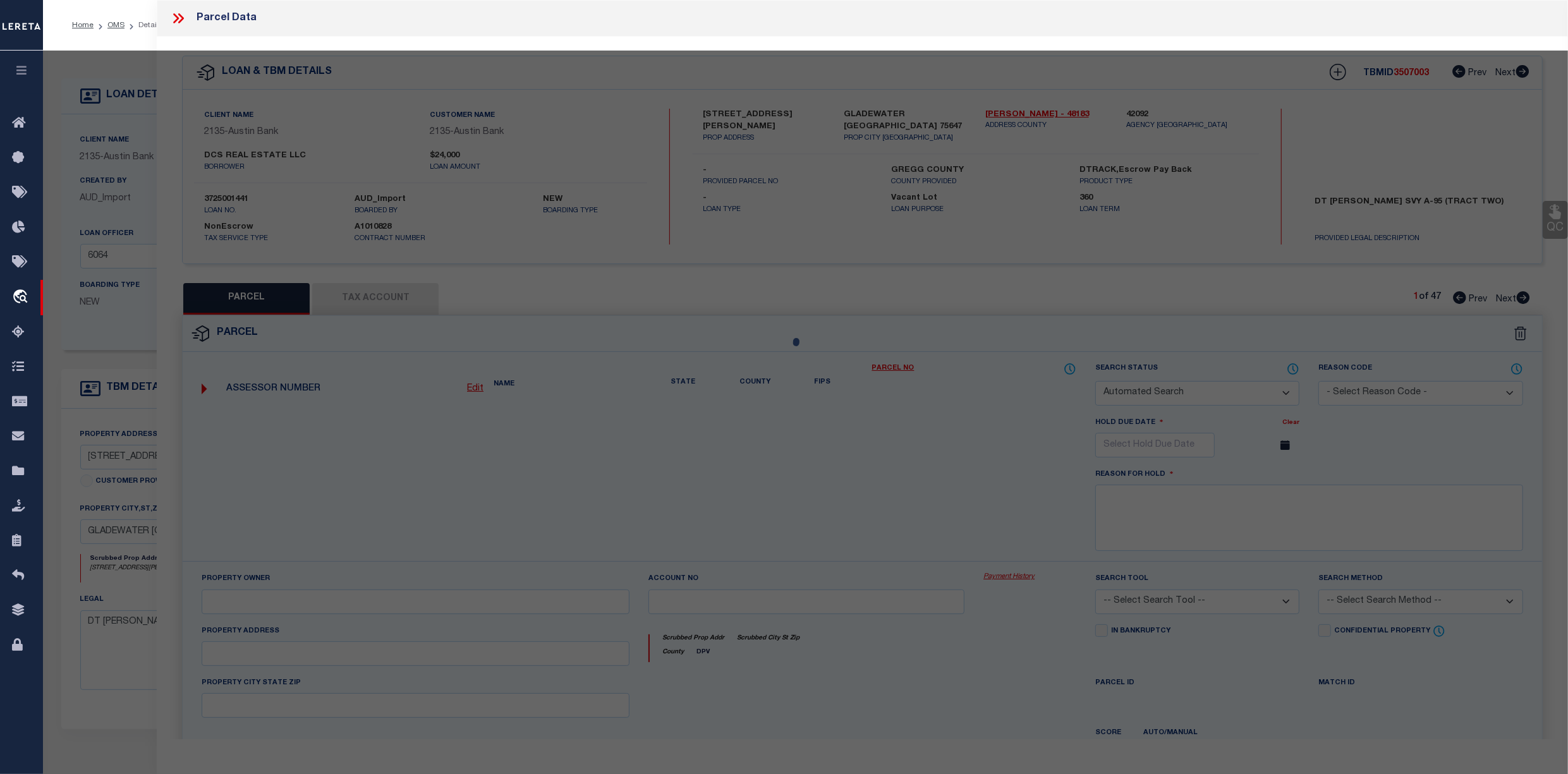
select select "PA"
type input "DCS REAL EST LLC"
select select "PRO"
select select "ADD"
type input "[STREET_ADDRESS]"
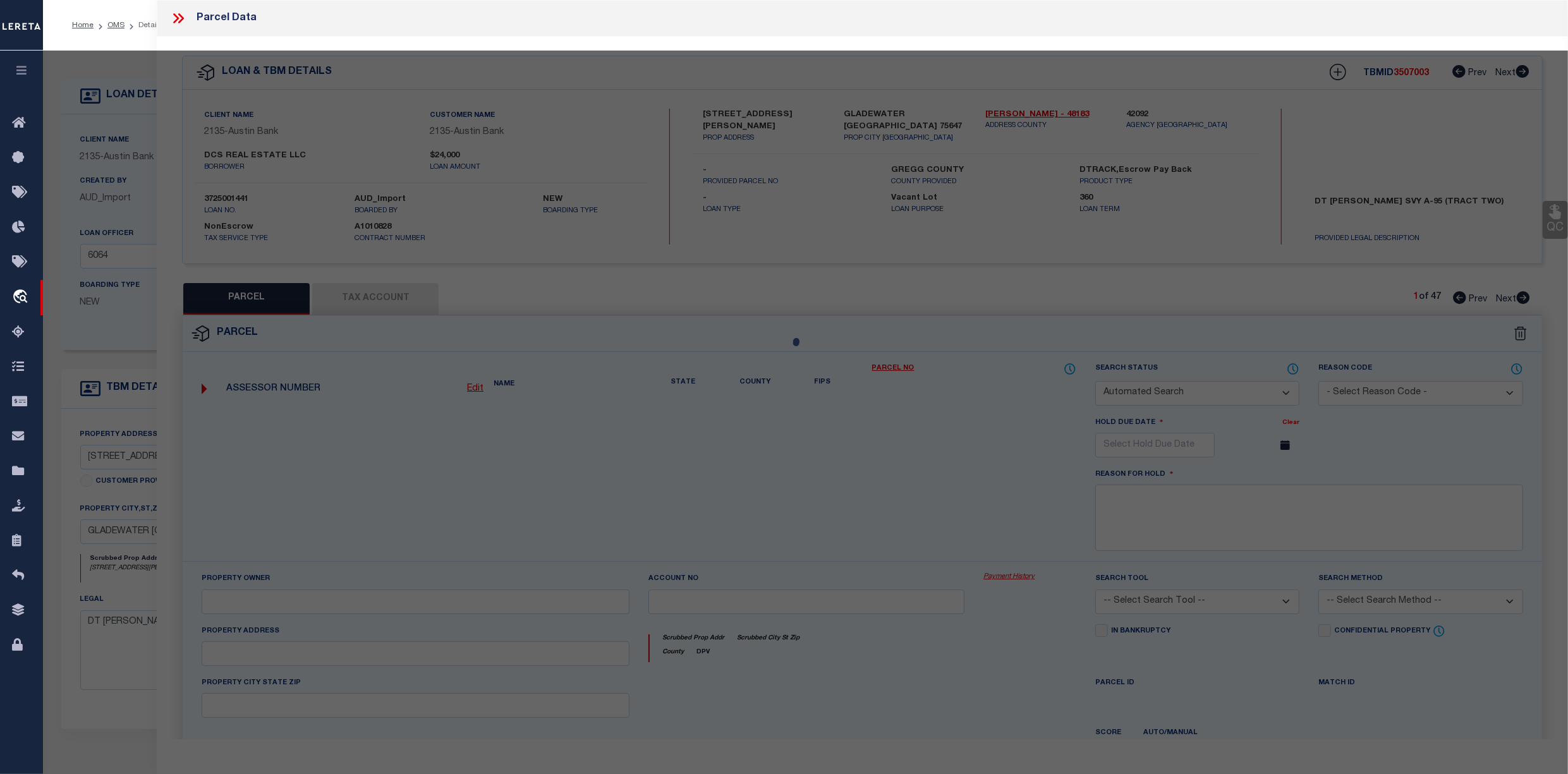
type input "GLADEWATER, [GEOGRAPHIC_DATA] 75647"
type textarea "LT 5 BLK 10 [PERSON_NAME] HEIGHTS ACREAGE"
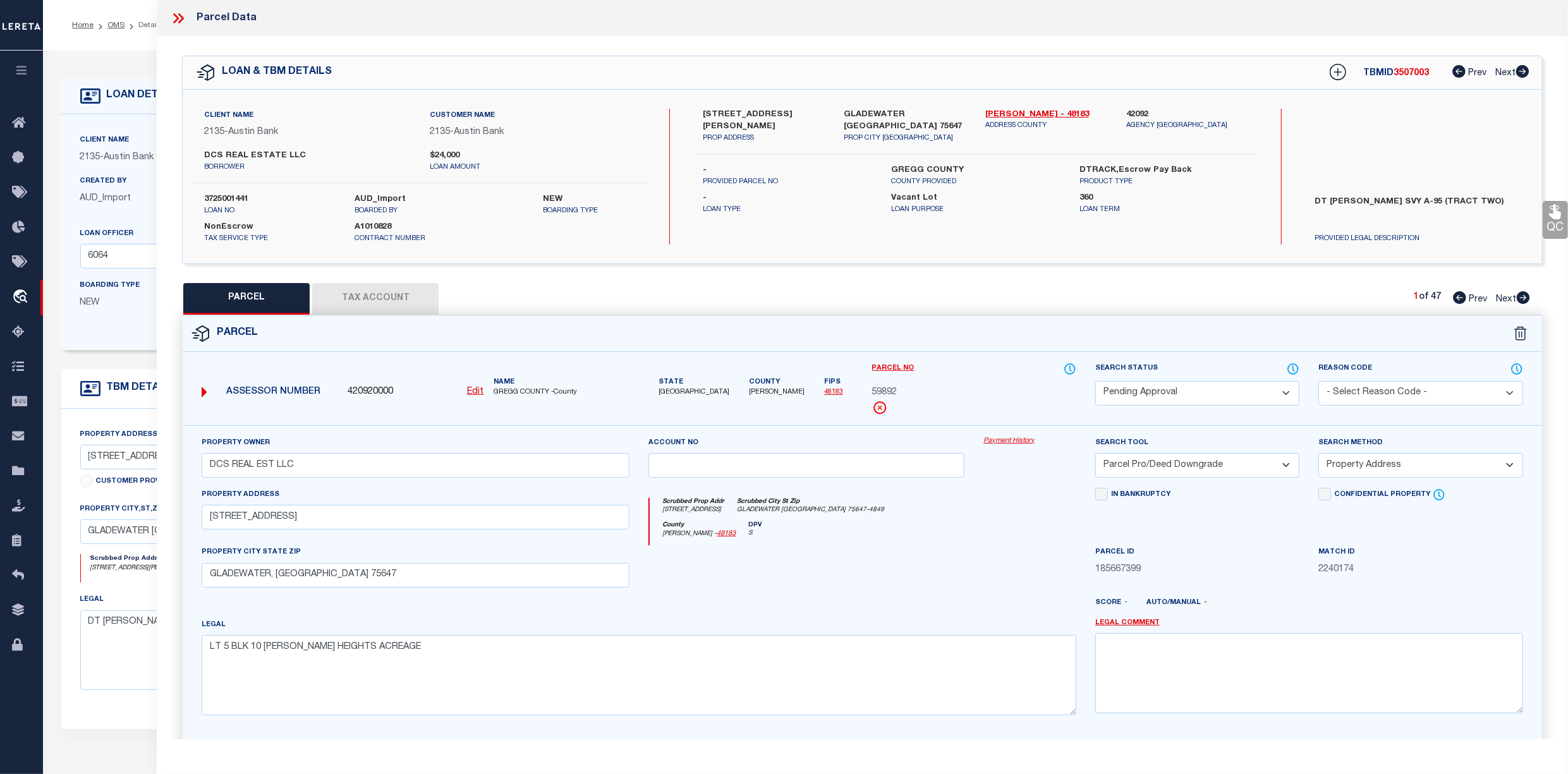
click at [1507, 297] on span "Next" at bounding box center [1506, 299] width 20 height 9
select select "AS"
select select
checkbox input "false"
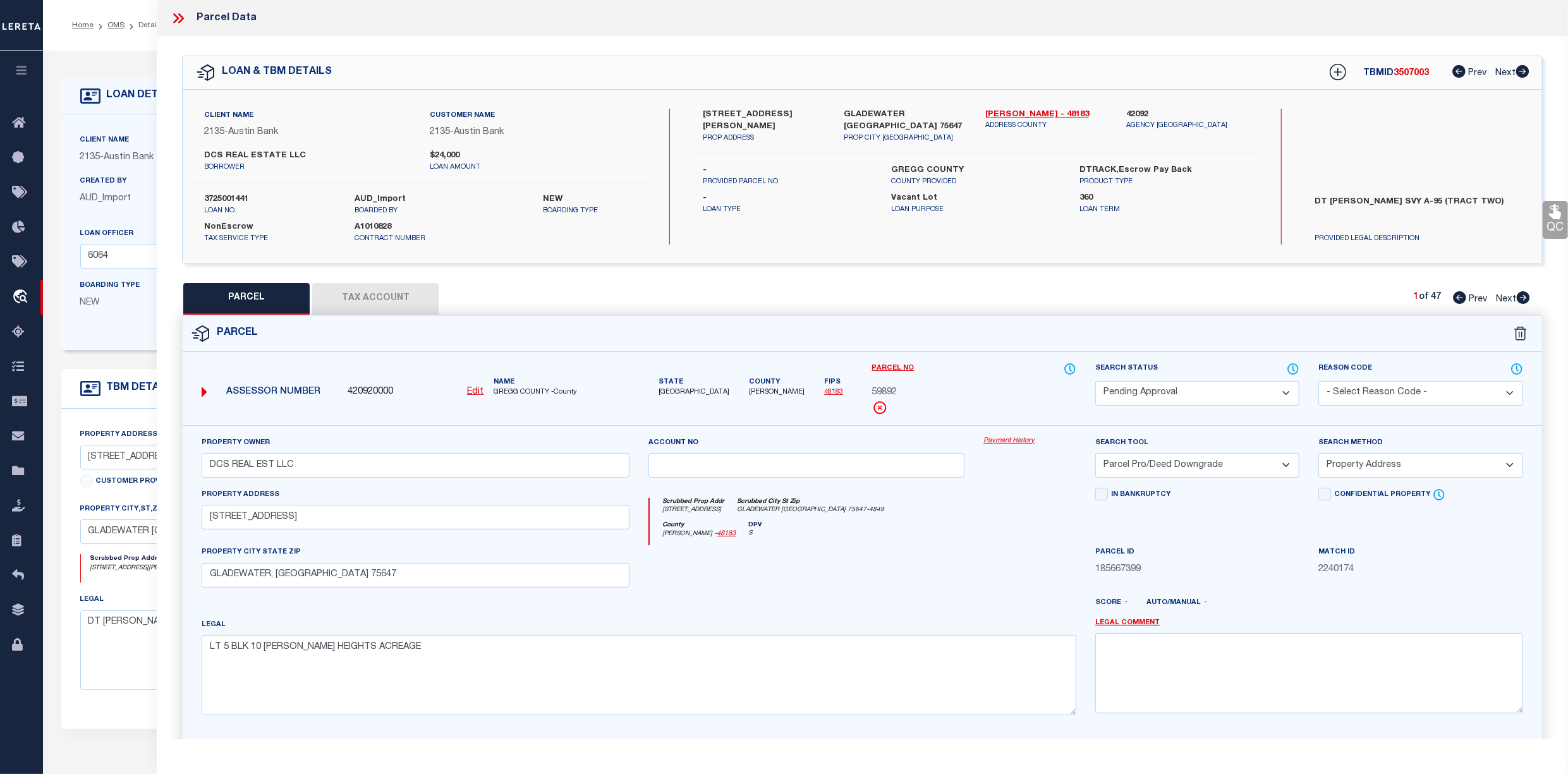
checkbox input "false"
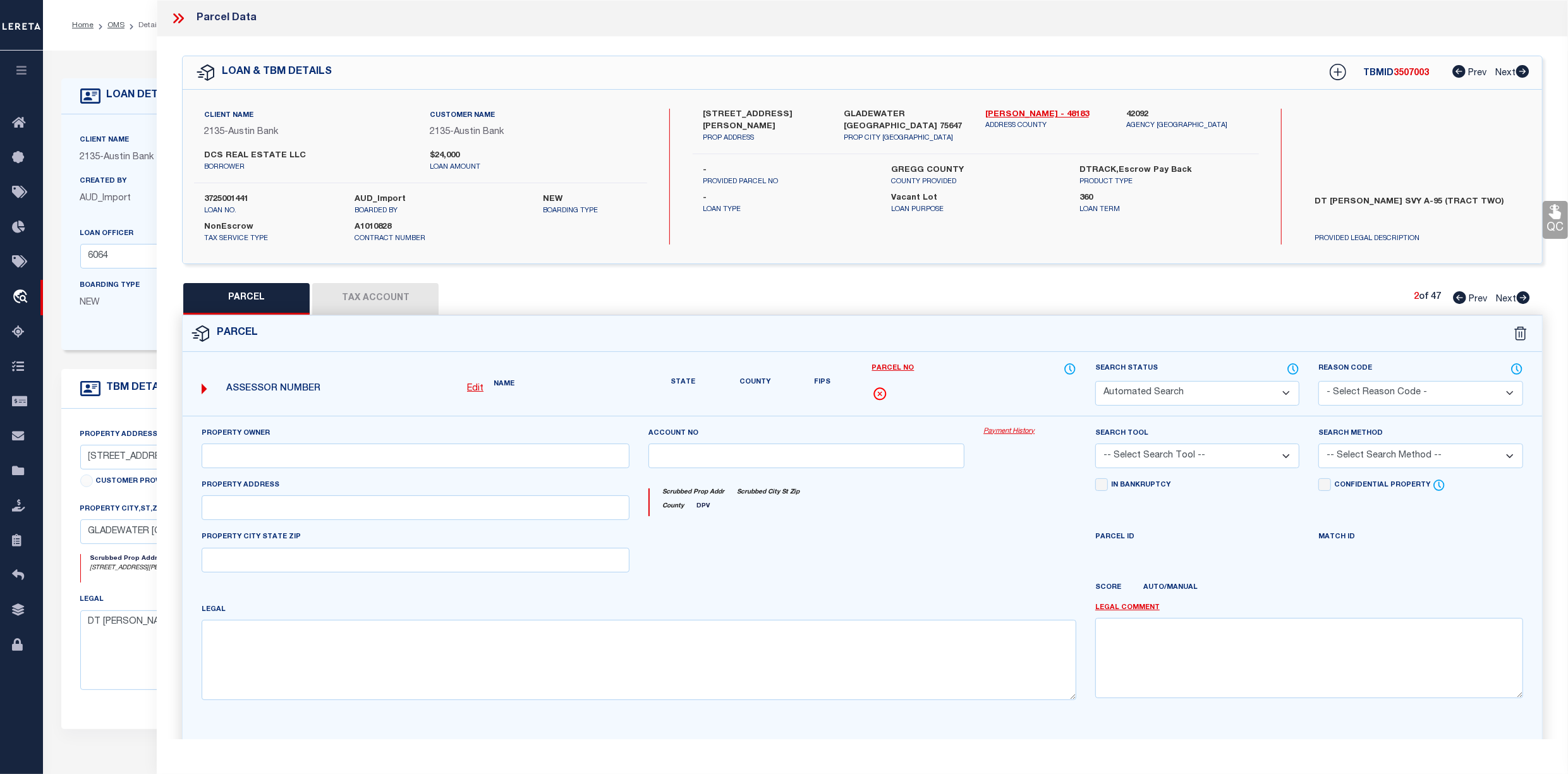
select select "PA"
select select "099"
select select "PRO"
select select "ADD"
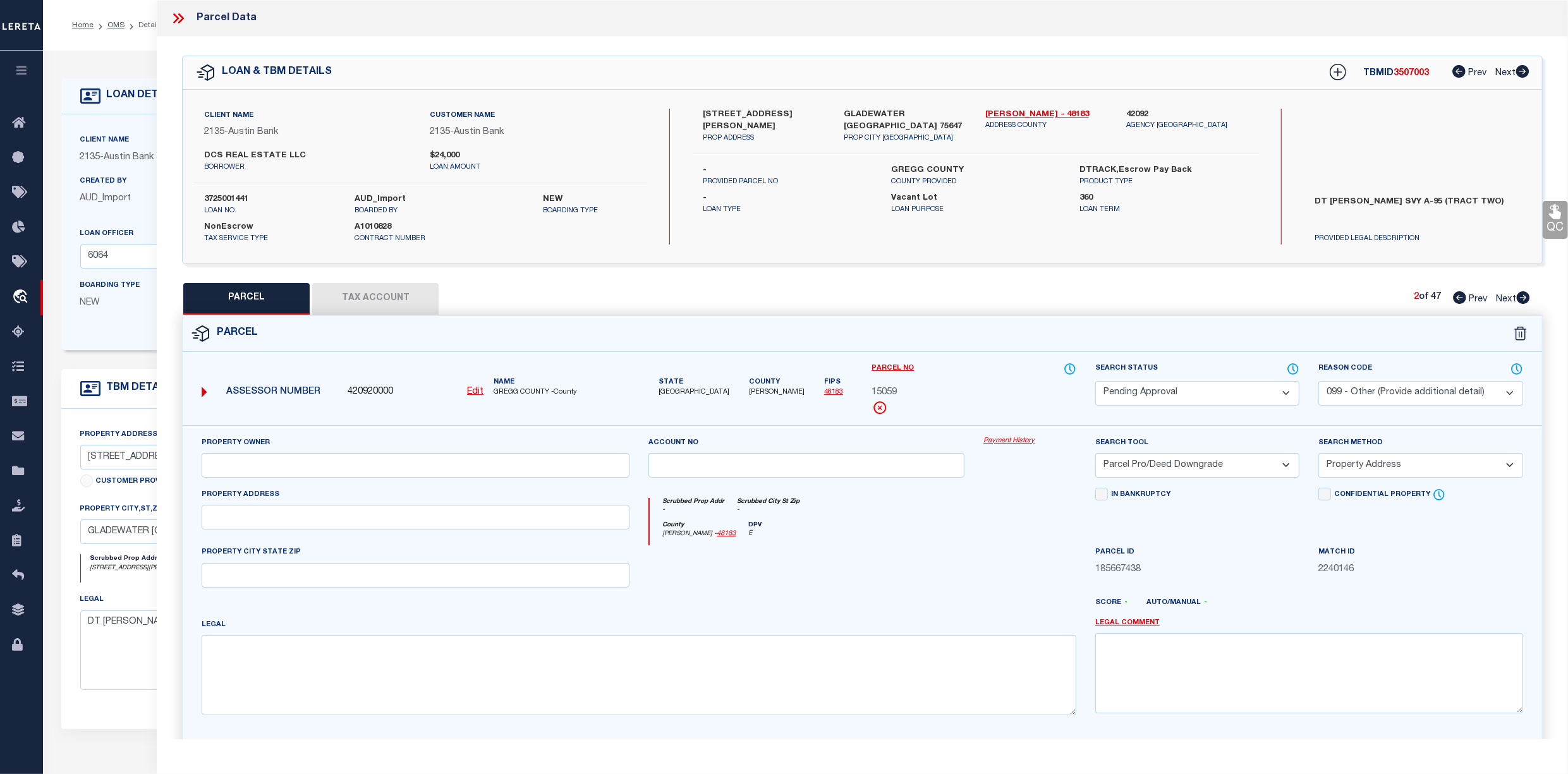
click at [1507, 297] on span "Next" at bounding box center [1506, 299] width 20 height 9
select select "AS"
select select
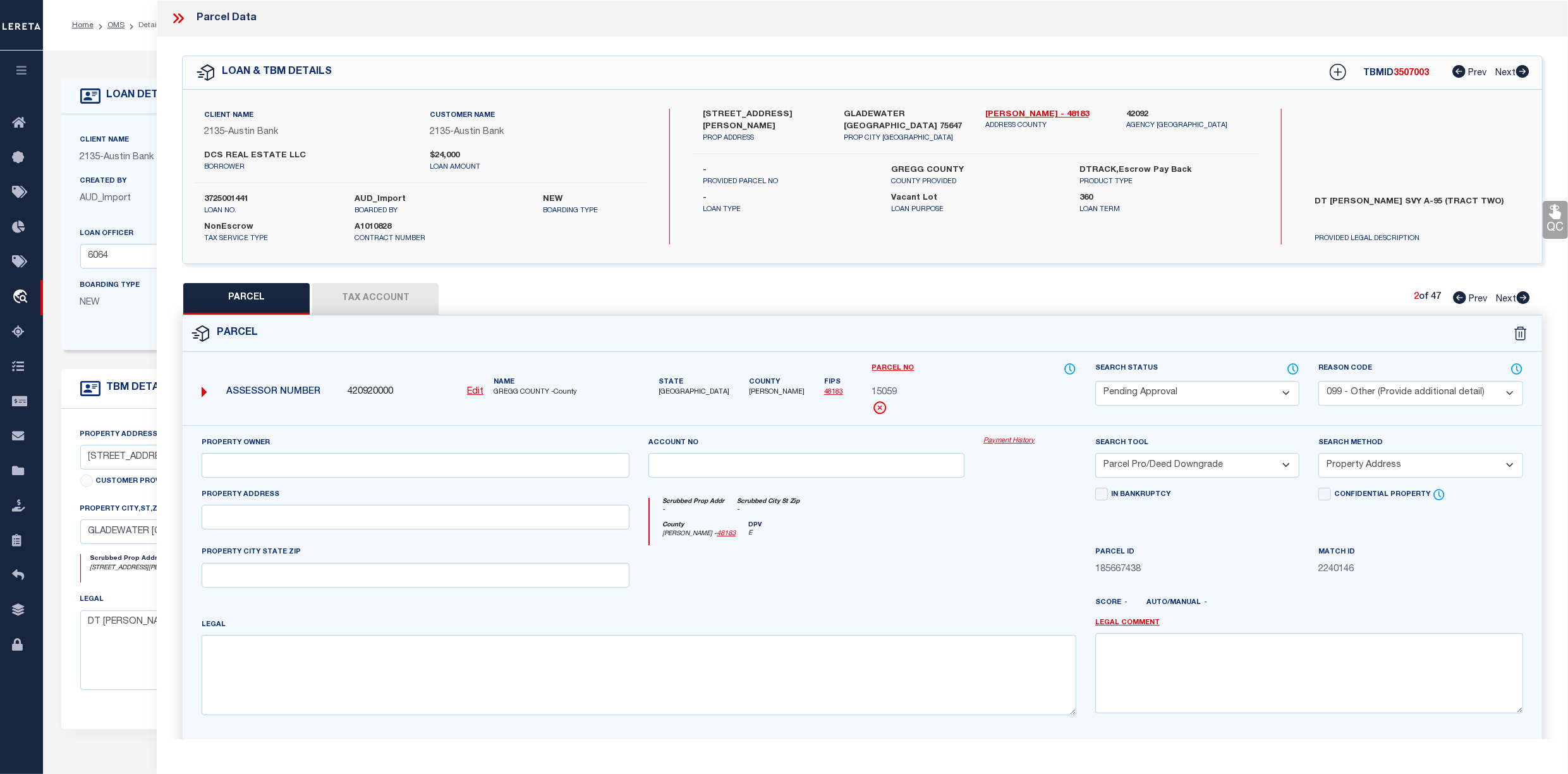
checkbox input "false"
select select "PA"
select select "099"
select select "PRO"
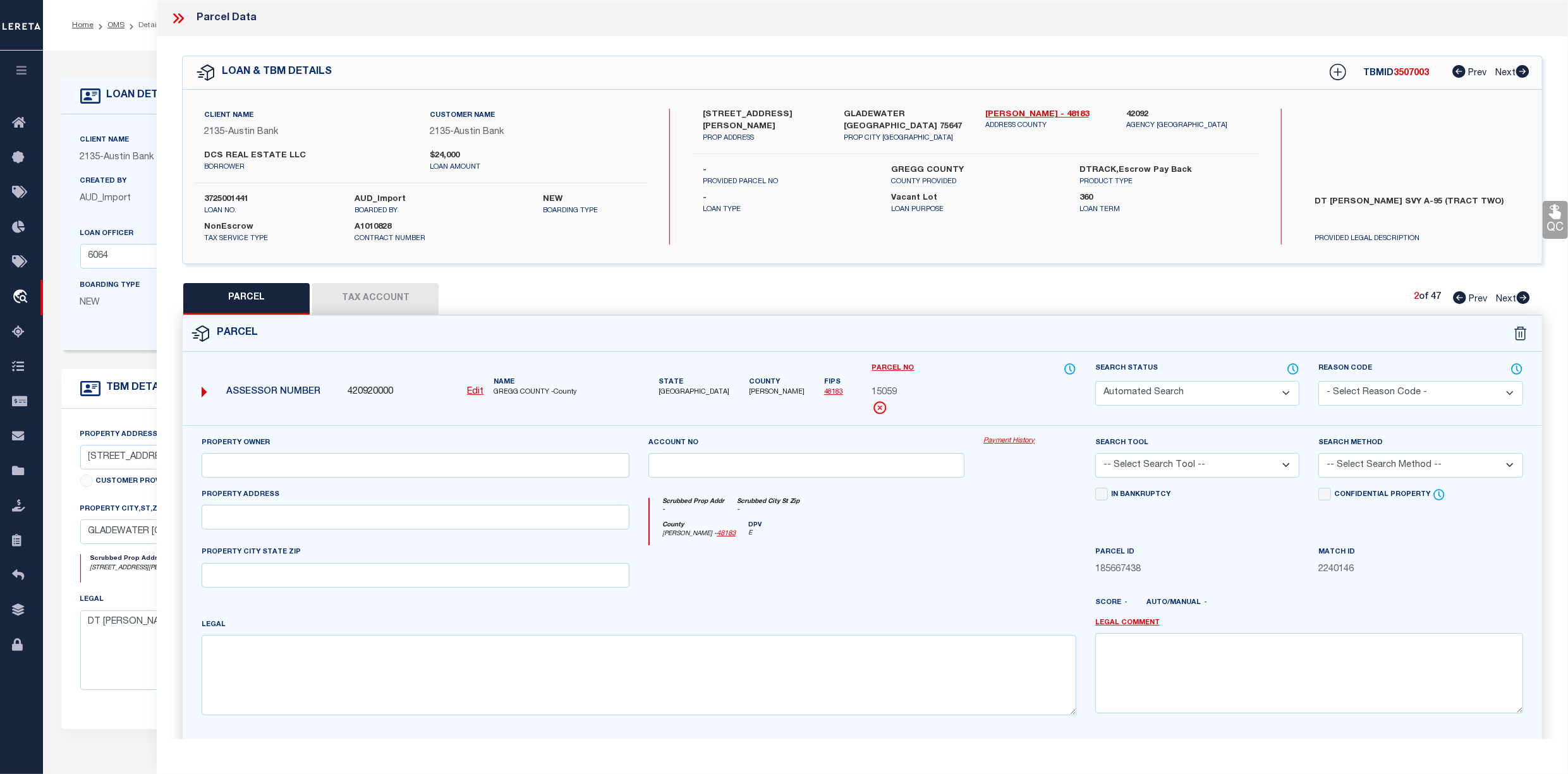
select select "ADD"
click at [180, 13] on icon at bounding box center [178, 18] width 17 height 17
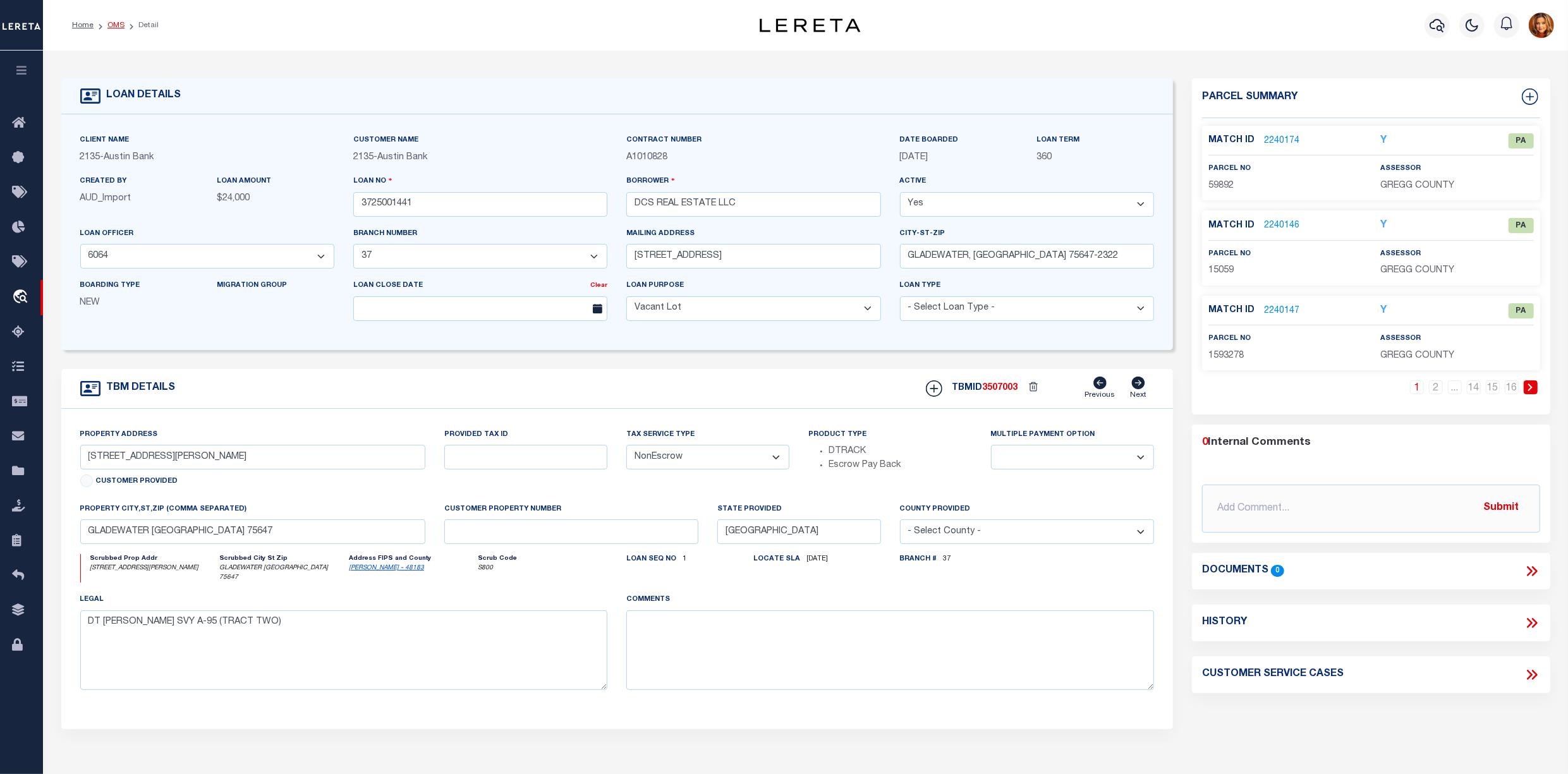
click at [117, 22] on link "OMS" at bounding box center [116, 26] width 17 height 8
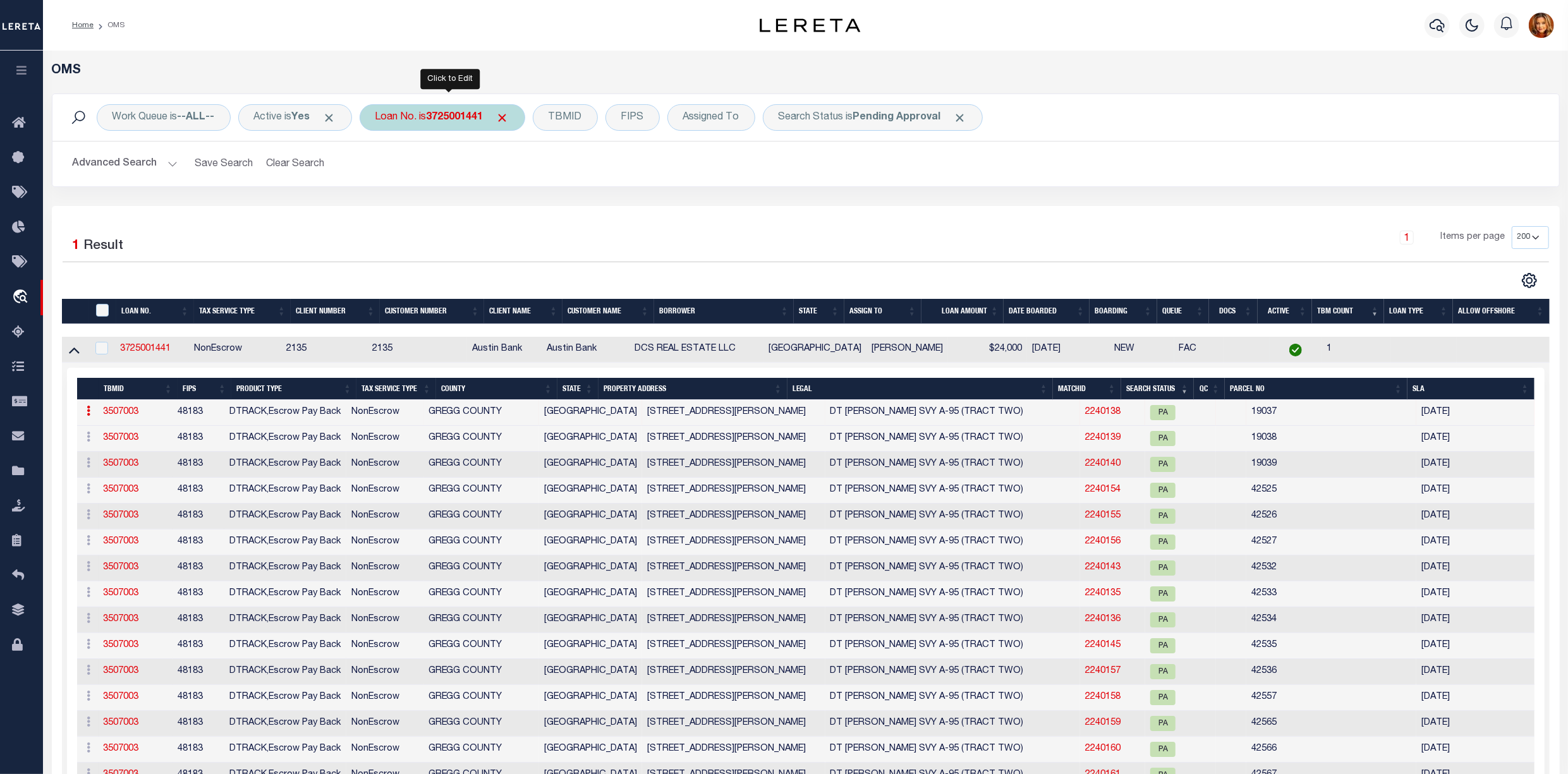
click at [470, 126] on div "Loan No. is 3725001441" at bounding box center [443, 117] width 166 height 26
type input "10022603"
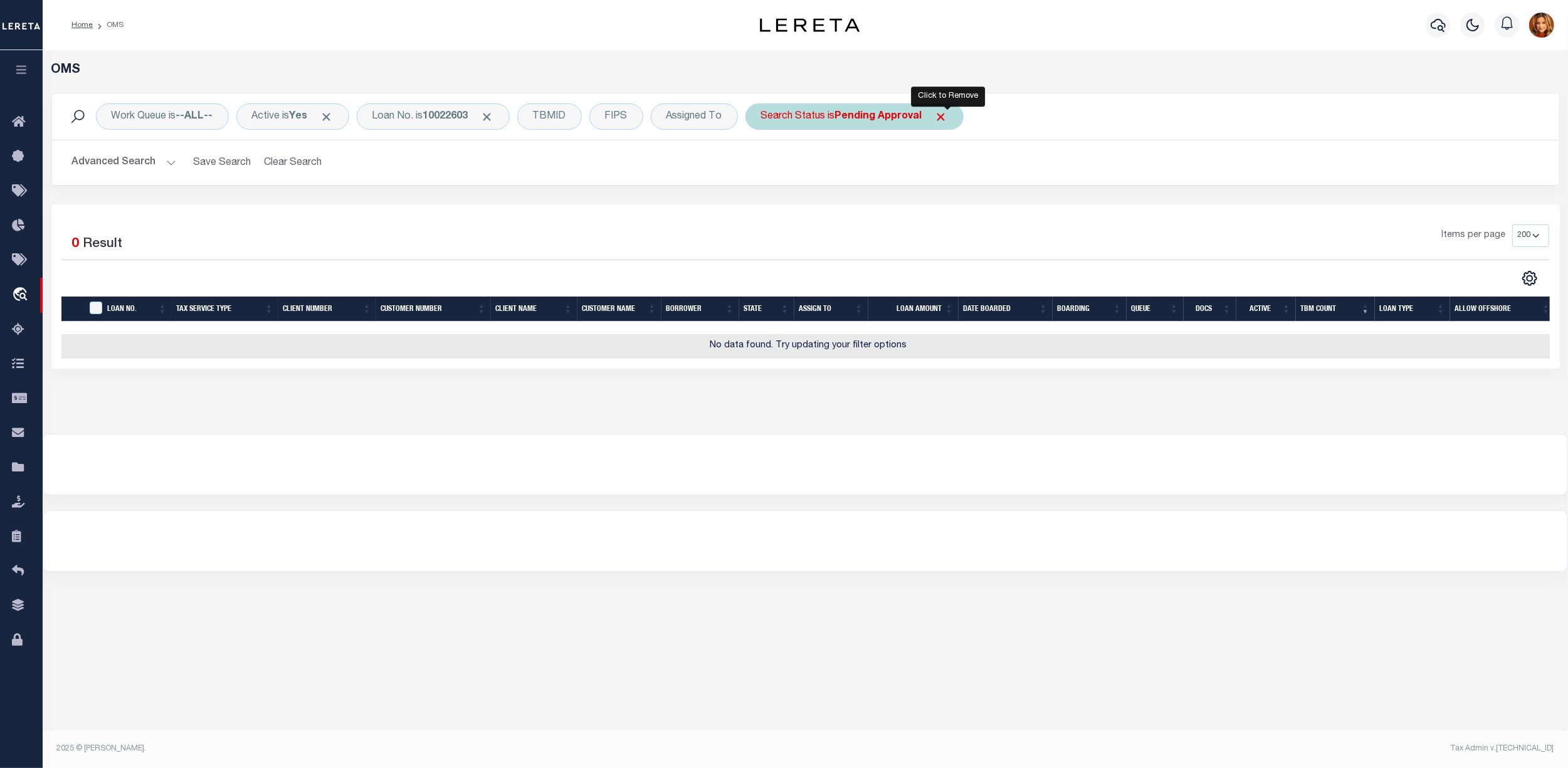
click at [948, 116] on span "Click to Remove" at bounding box center [941, 116] width 13 height 13
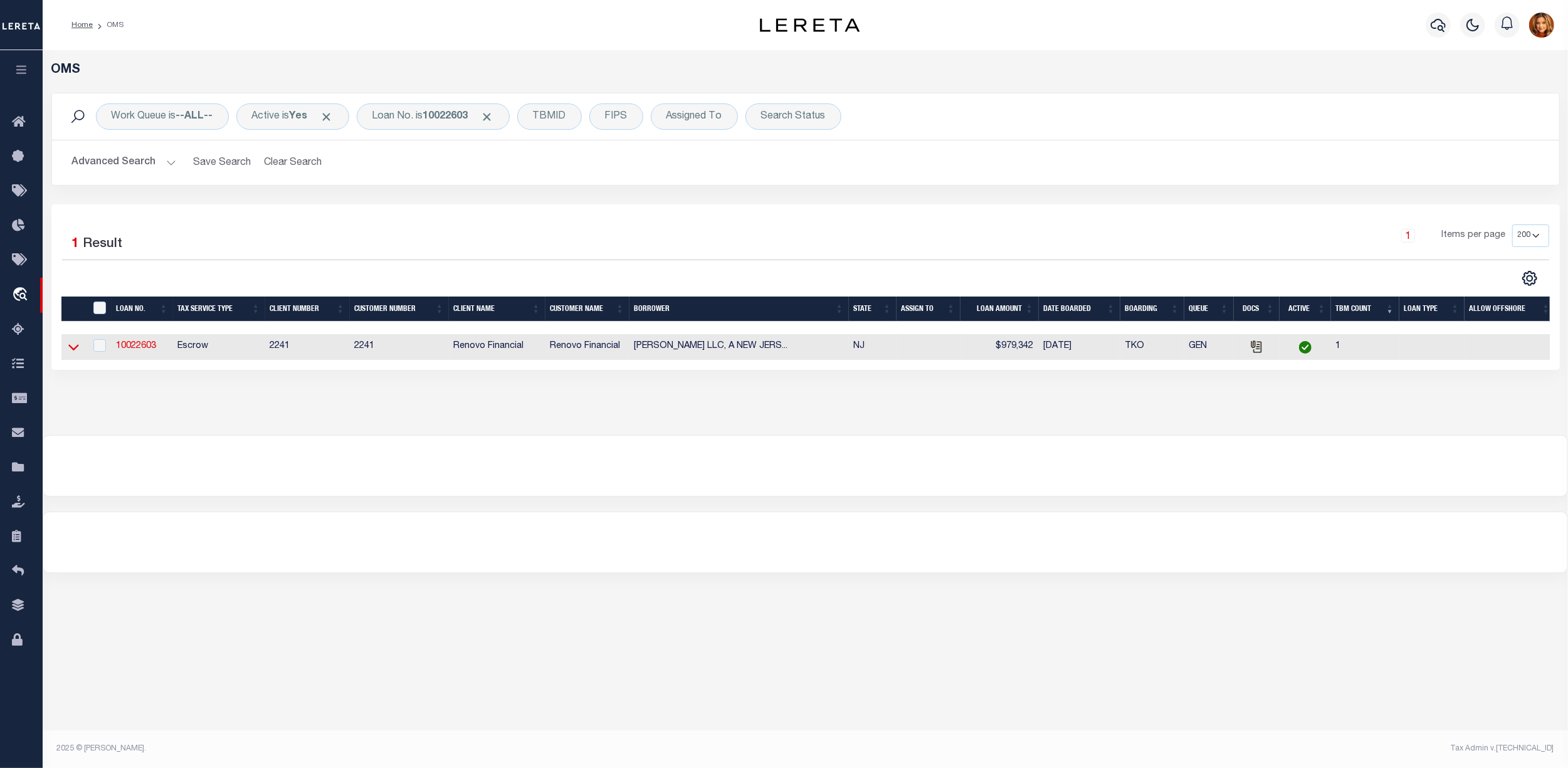
click at [68, 348] on icon at bounding box center [73, 347] width 10 height 13
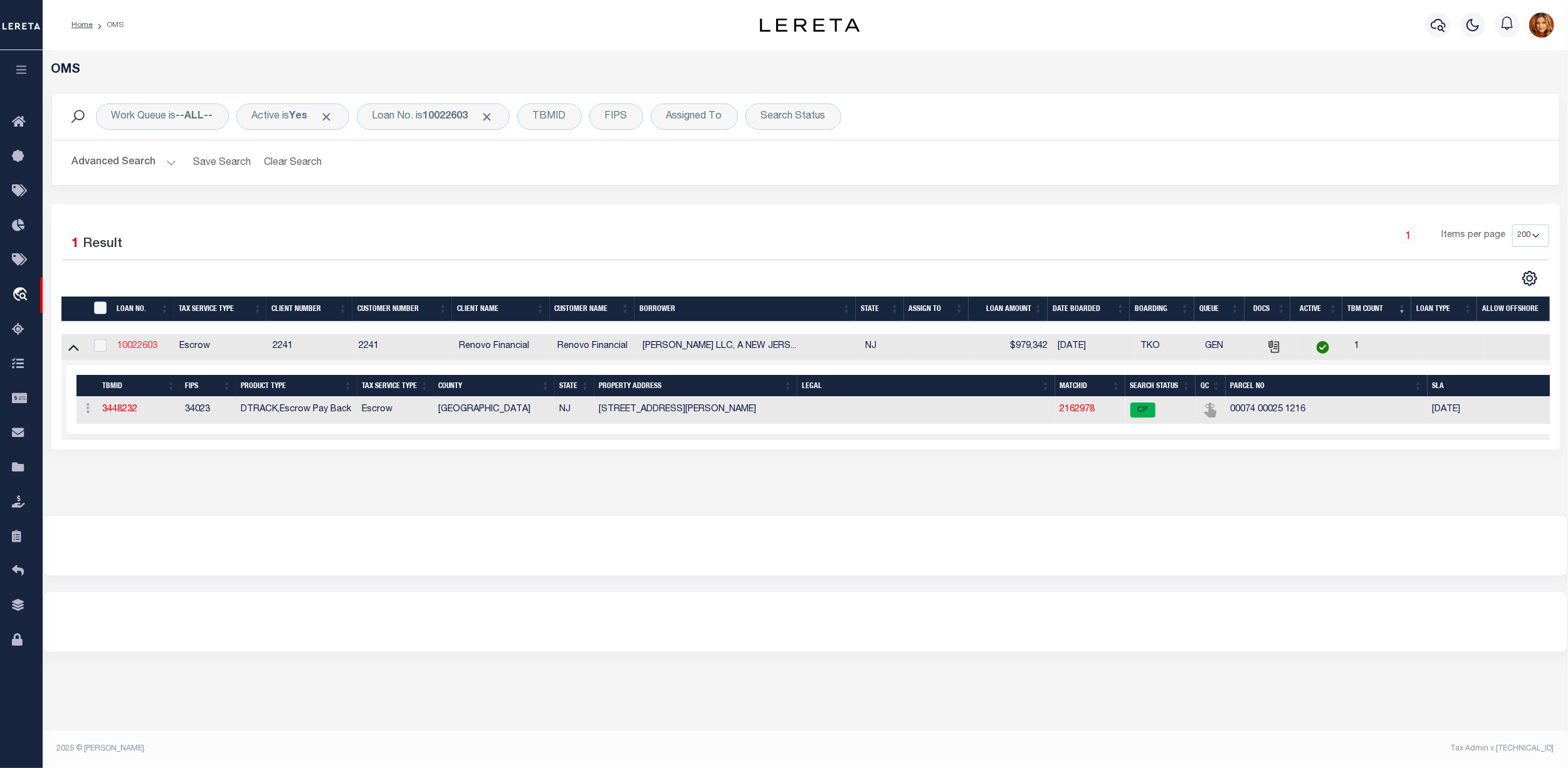
click at [133, 351] on link "10022603" at bounding box center [137, 346] width 40 height 9
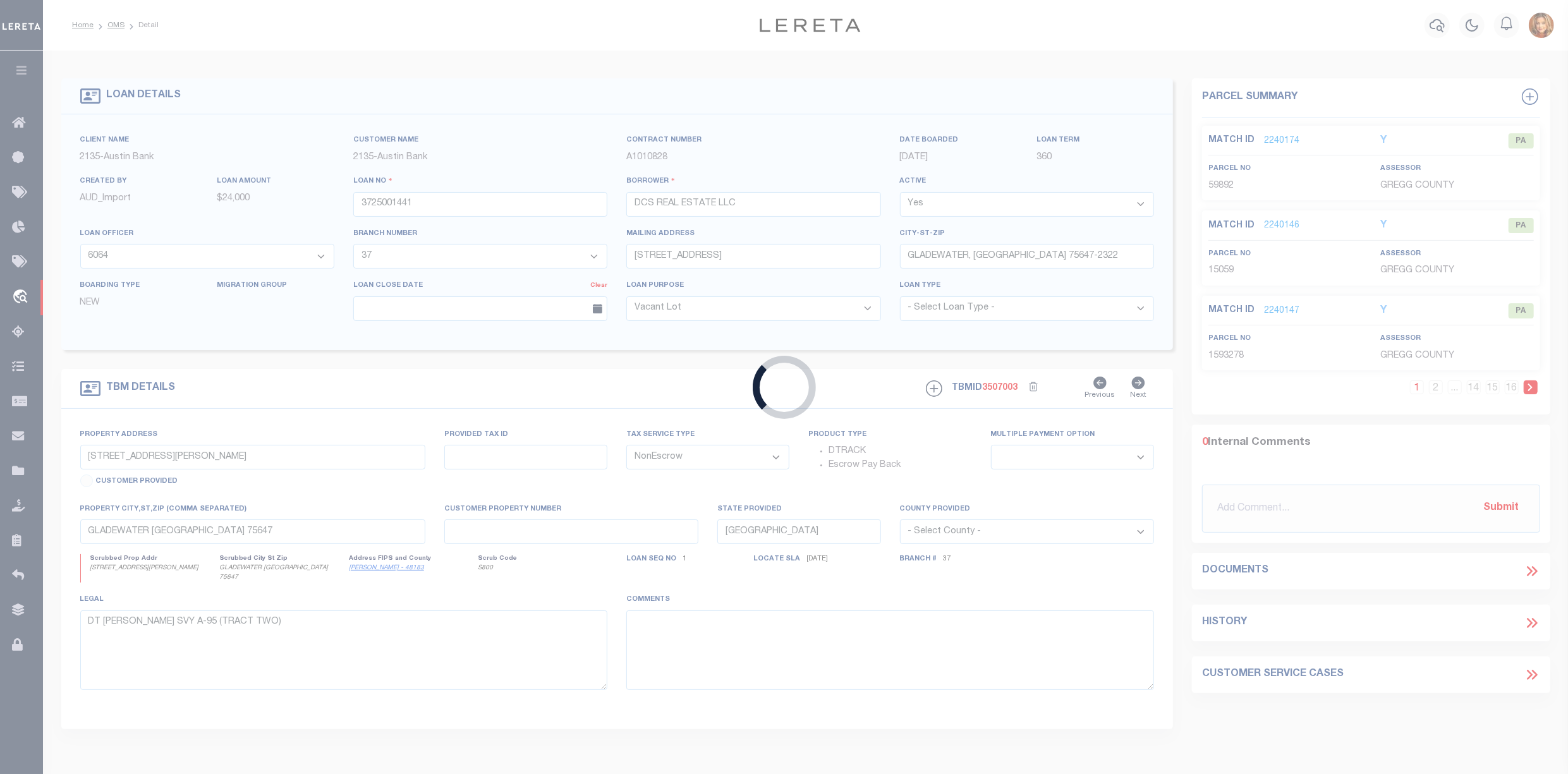
type input "10022603"
type input "[PERSON_NAME] LLC, A [US_STATE] LIMITED LIABILITY COMP"
select select
select select "Escrow"
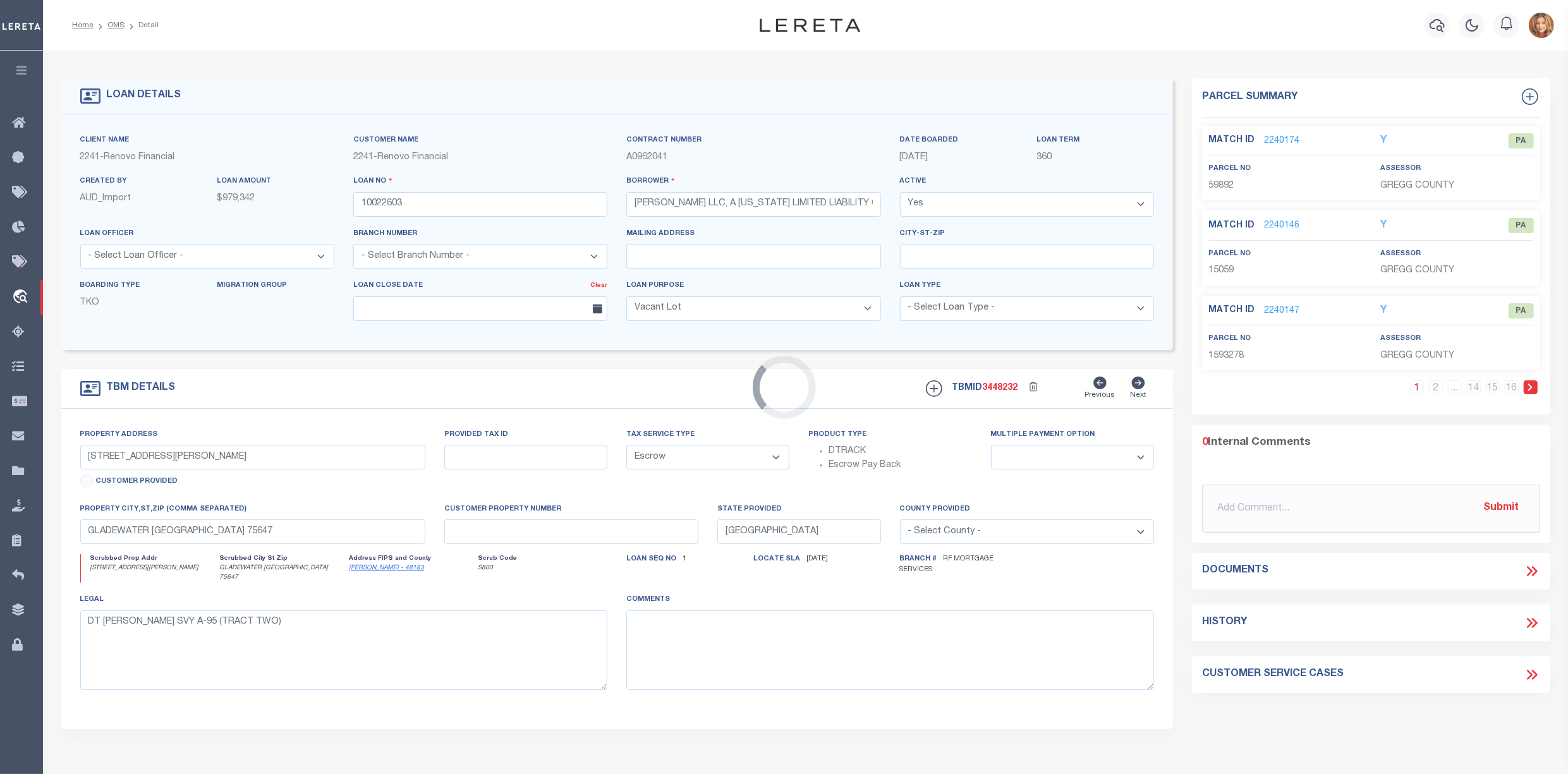
type input "[STREET_ADDRESS][PERSON_NAME]"
select select
type input "[GEOGRAPHIC_DATA]"
type input "a0kUS00000Bow8v"
type input "NJ"
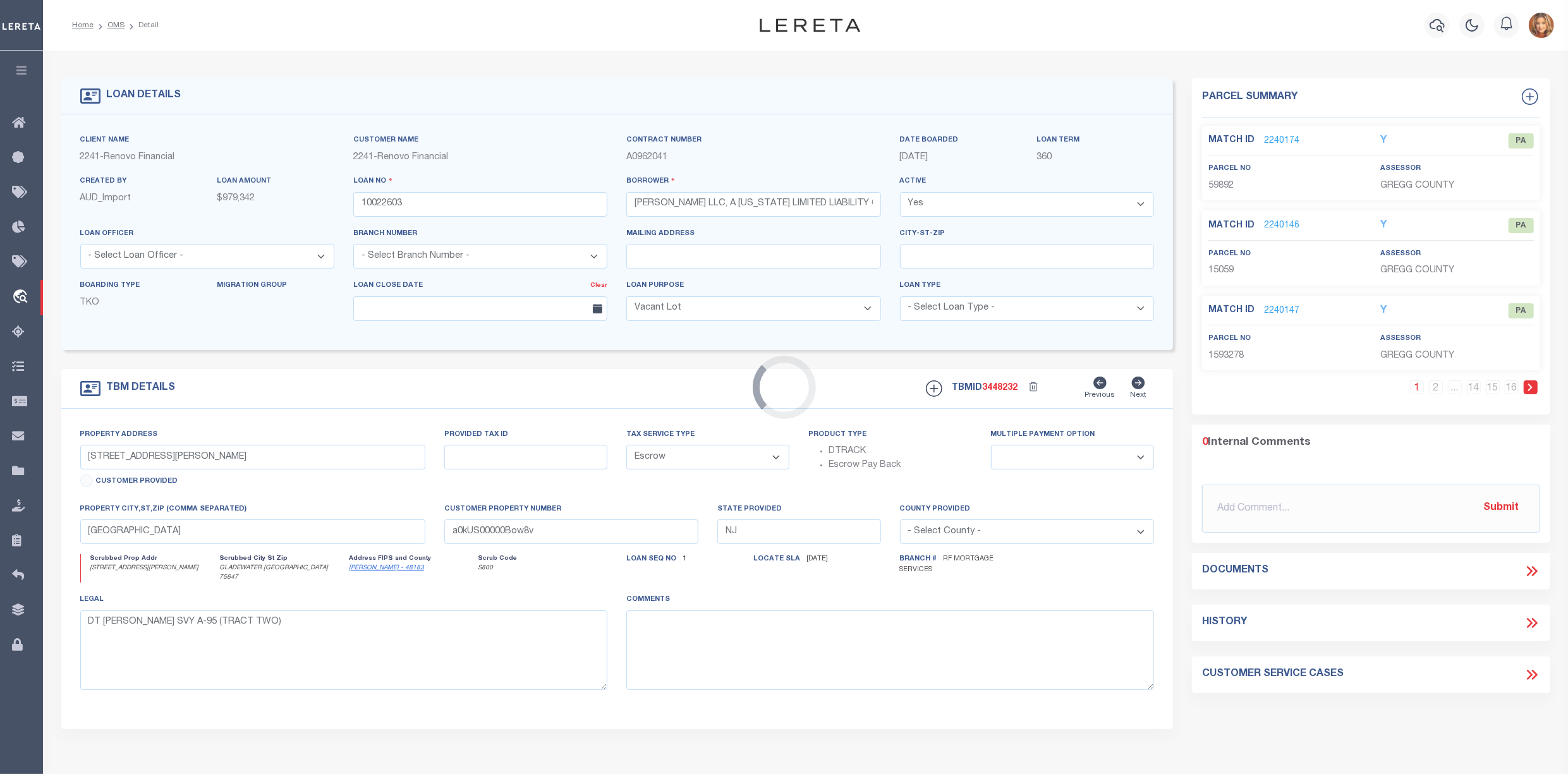
select select
select select "25067"
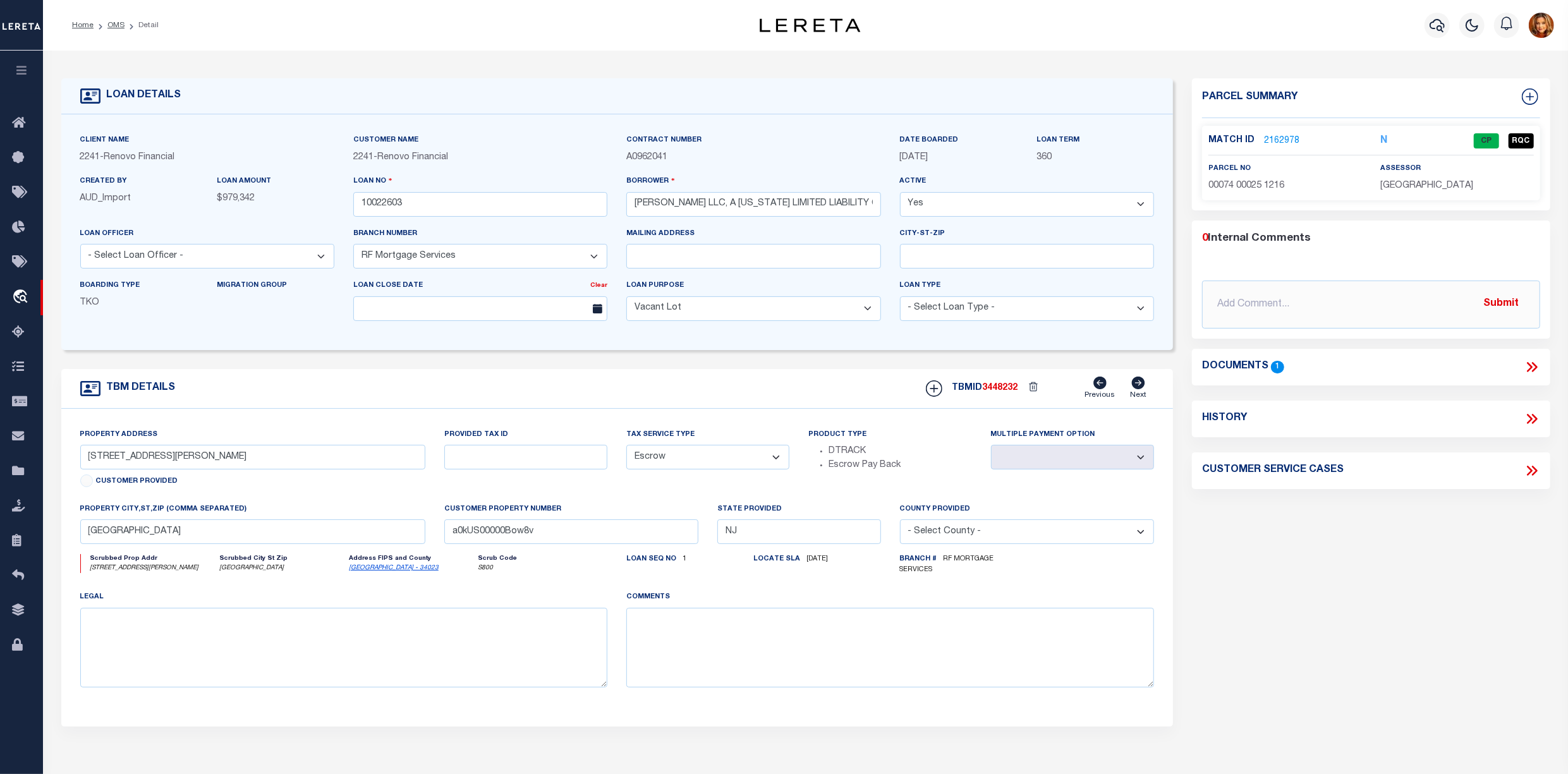
click at [1282, 140] on link "2162978" at bounding box center [1282, 141] width 35 height 14
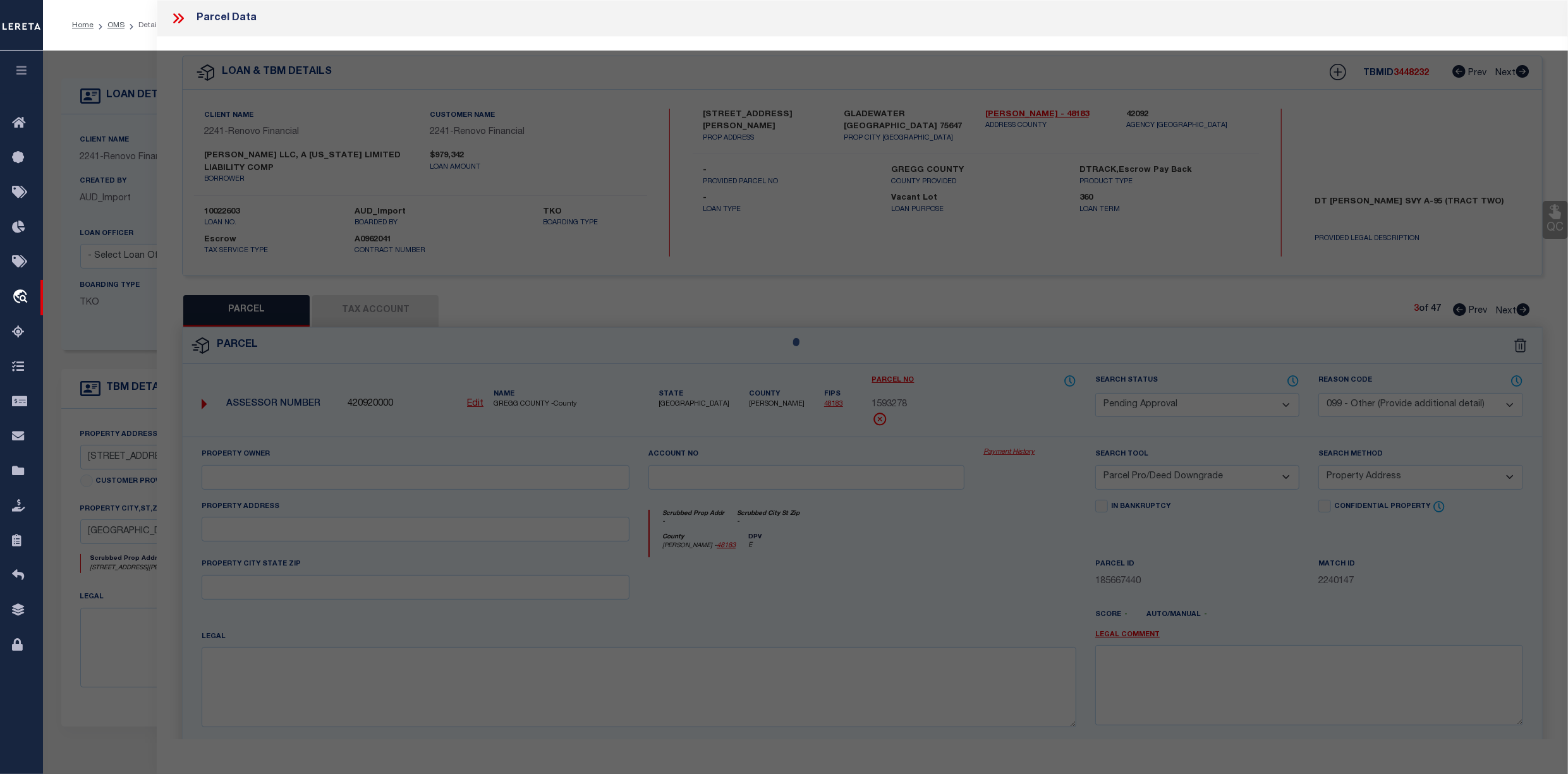
select select "AS"
select select
checkbox input "false"
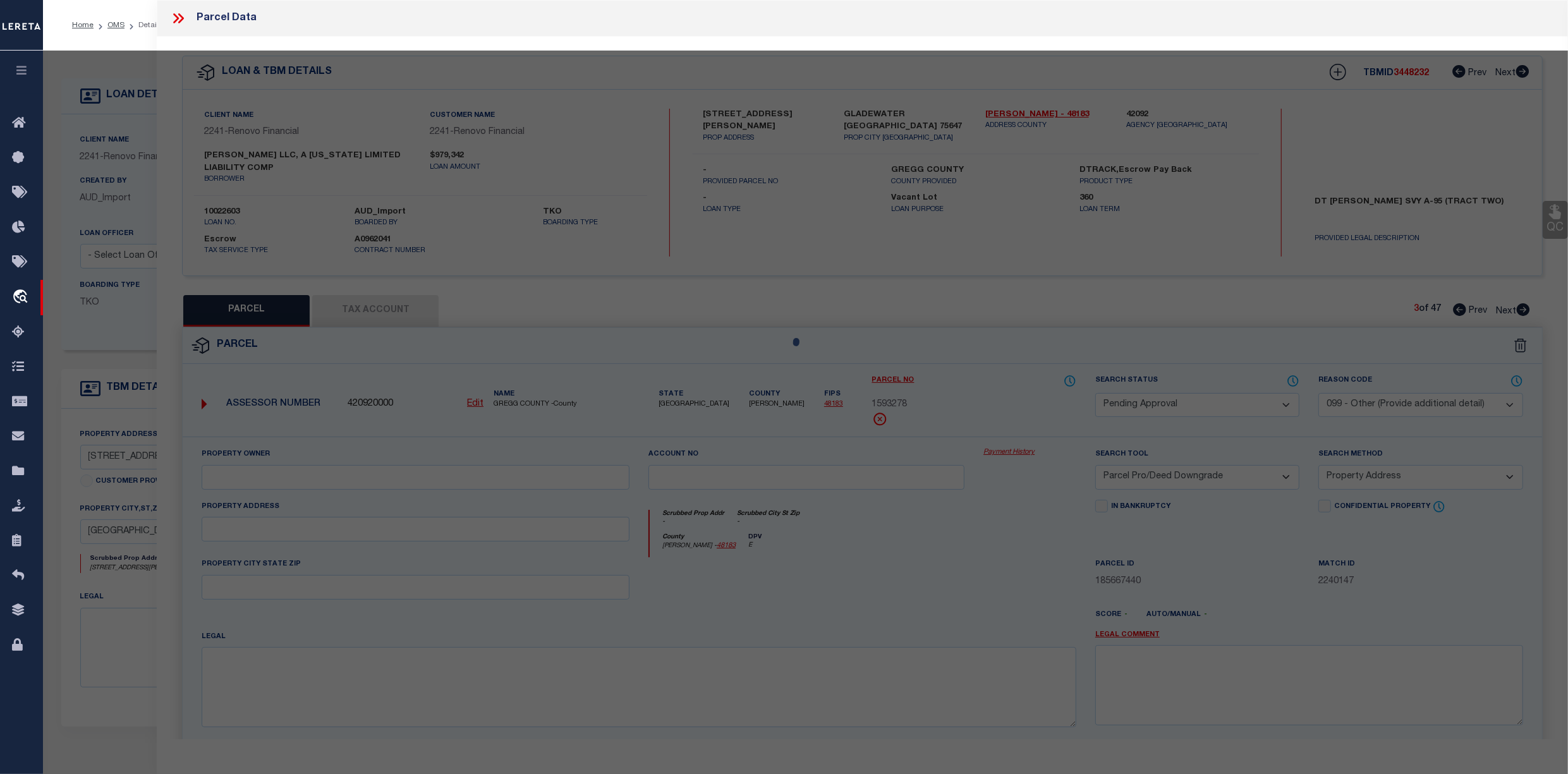
checkbox input "false"
select select "CP"
type input "[PERSON_NAME] LLC"
select select "AGW"
select select "ADD"
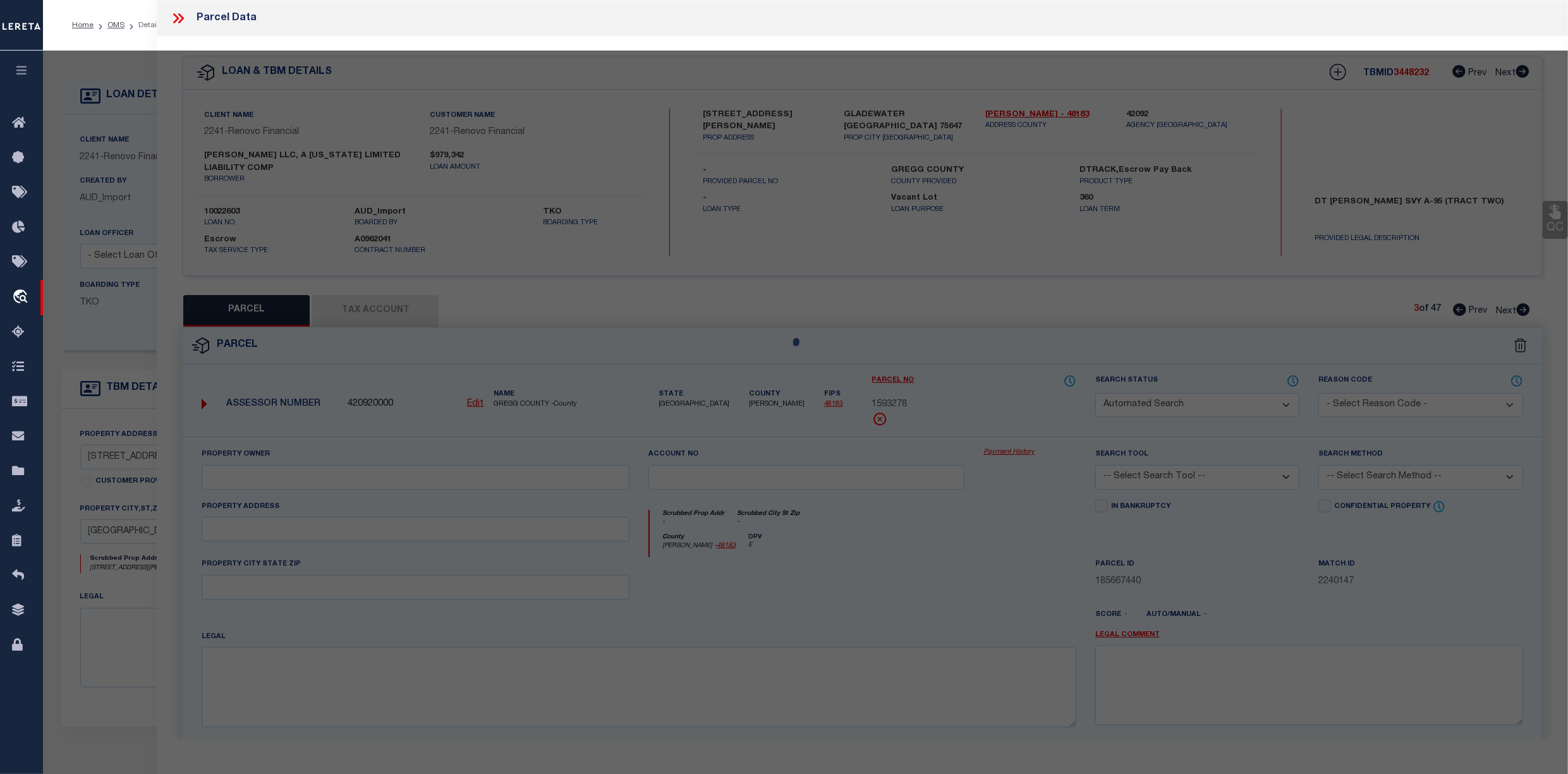
type input "[STREET_ADDRESS][PERSON_NAME]"
type input "[GEOGRAPHIC_DATA]"
type textarea "LOT:25 BLK:74 DIST:16 CITY/[GEOGRAPHIC_DATA]/TWP:[GEOGRAPHIC_DATA] MAP REF:TAX …"
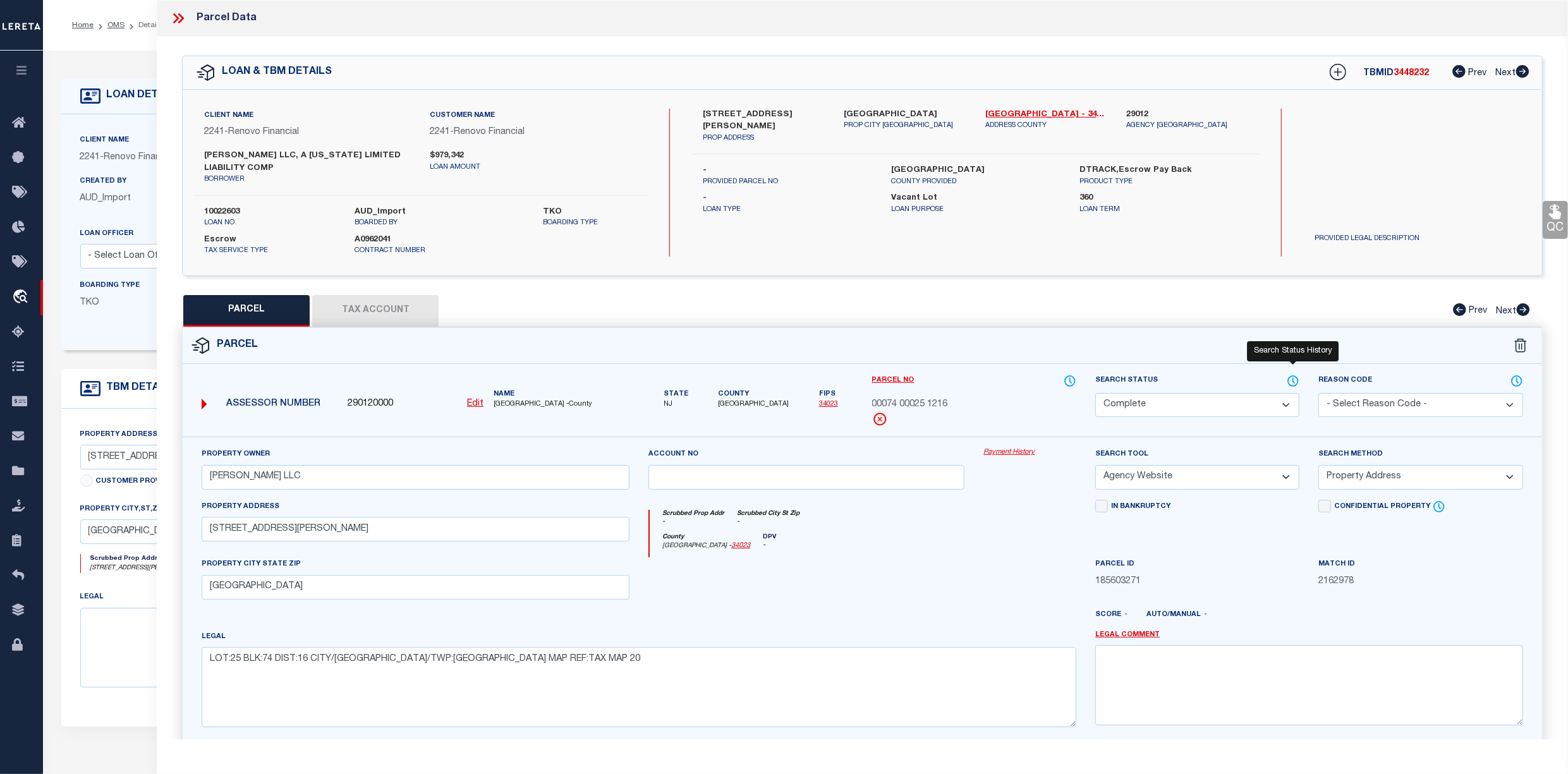
click at [1290, 380] on icon at bounding box center [1294, 381] width 13 height 14
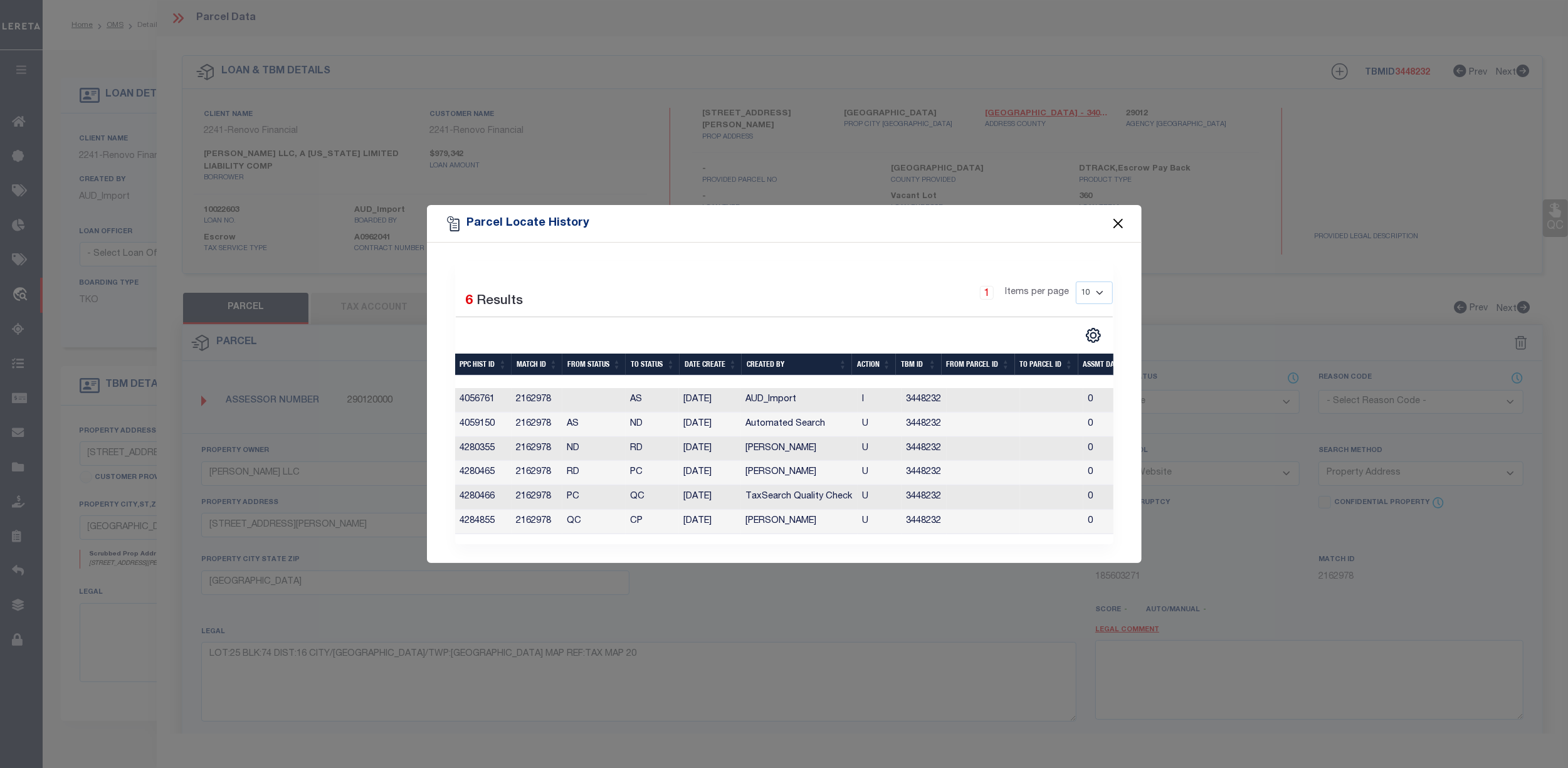
drag, startPoint x: 1118, startPoint y: 219, endPoint x: 1079, endPoint y: 249, distance: 49.2
click at [1118, 219] on button "Close" at bounding box center [1118, 224] width 17 height 17
